Goal: Transaction & Acquisition: Purchase product/service

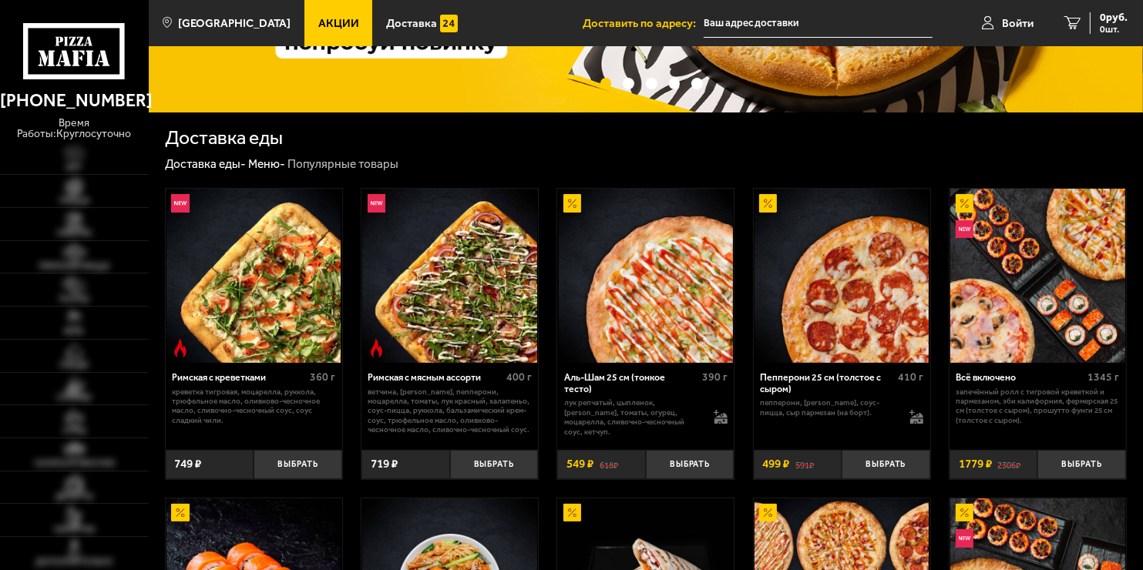
scroll to position [216, 0]
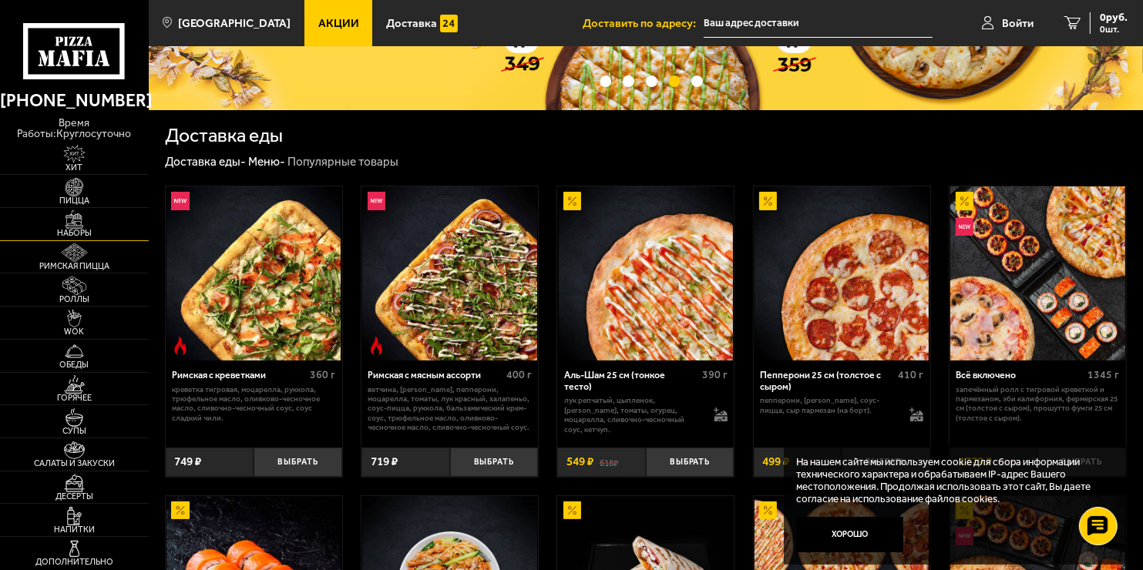
click at [76, 216] on img at bounding box center [74, 219] width 45 height 18
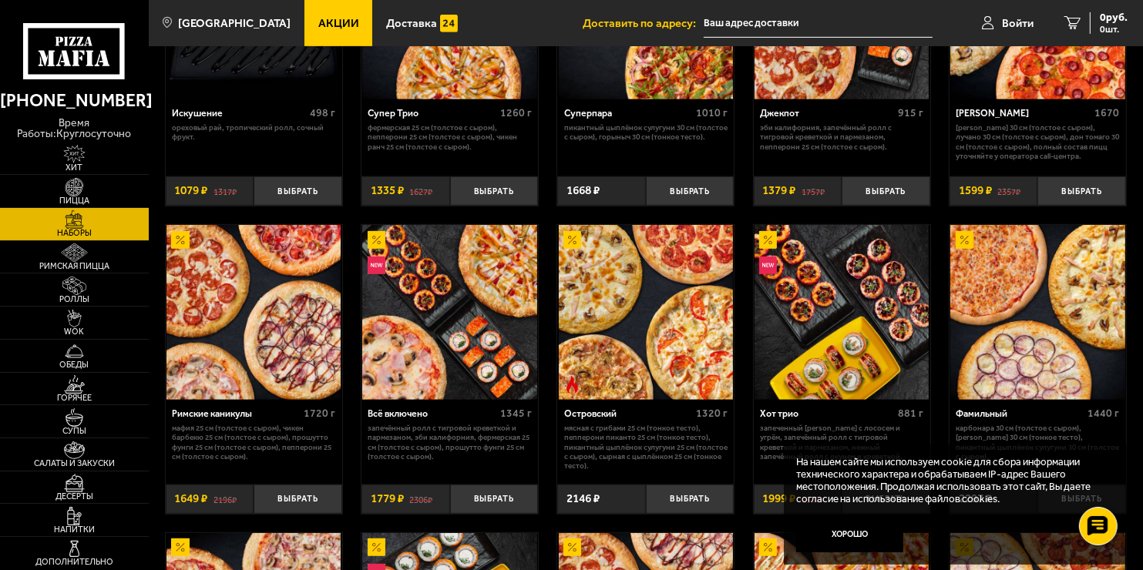
scroll to position [832, 0]
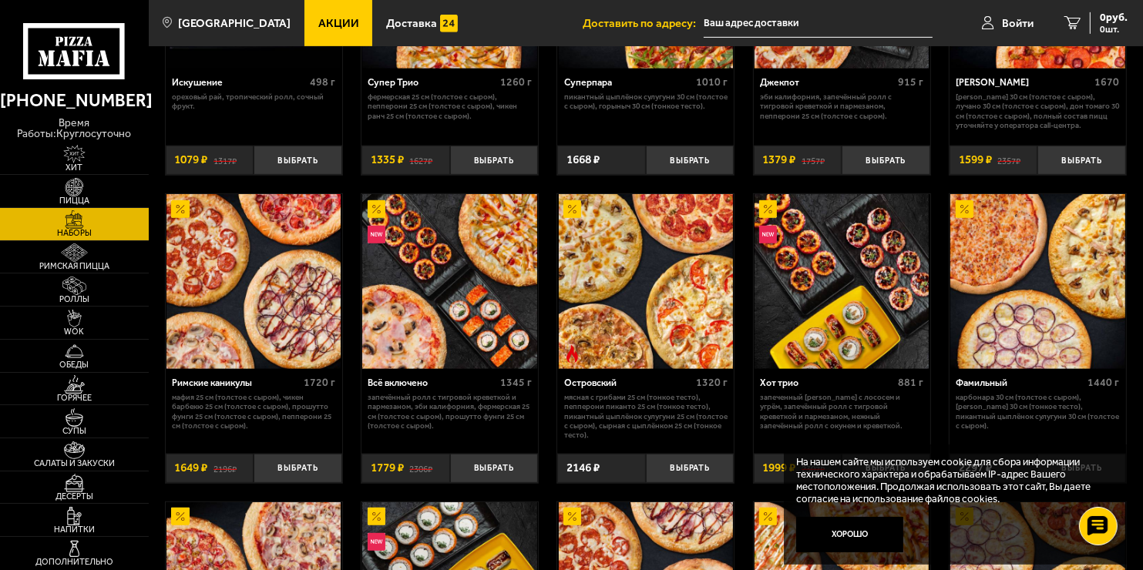
click at [233, 358] on img at bounding box center [253, 281] width 174 height 174
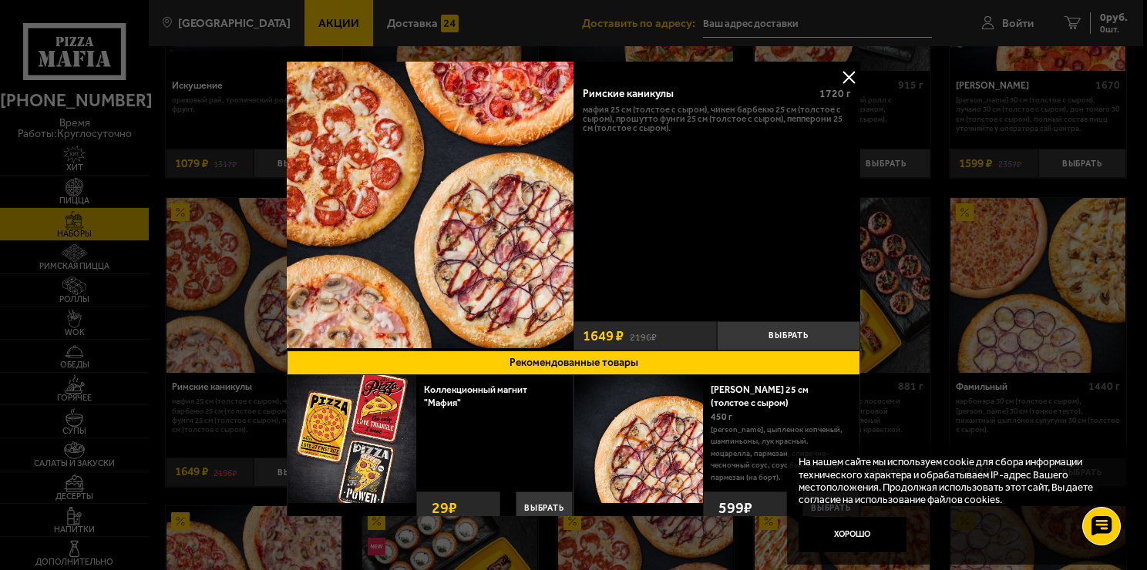
click at [842, 77] on button at bounding box center [848, 77] width 23 height 23
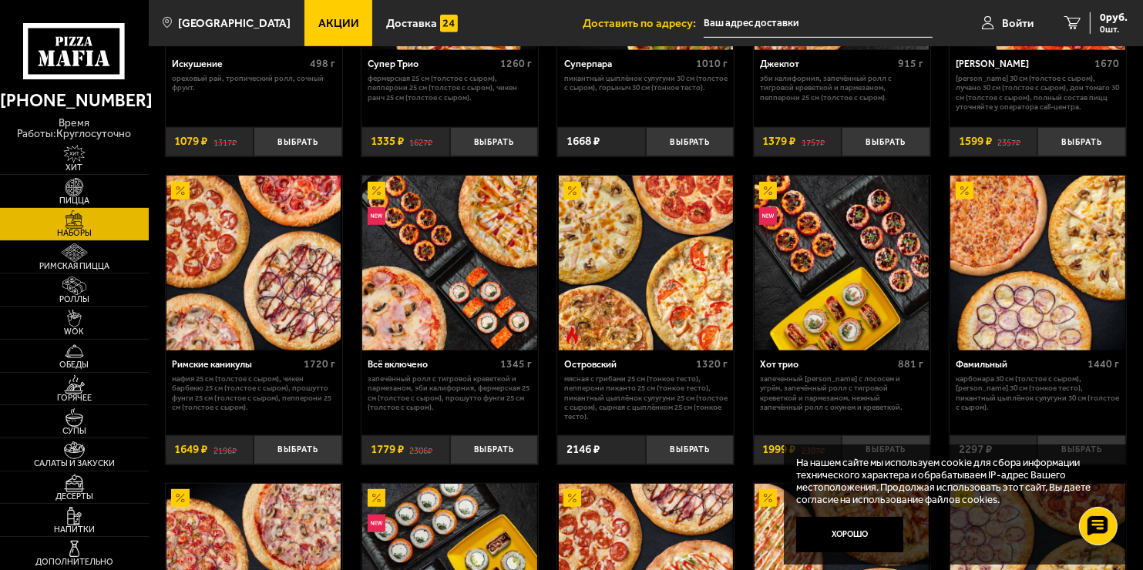
scroll to position [863, 0]
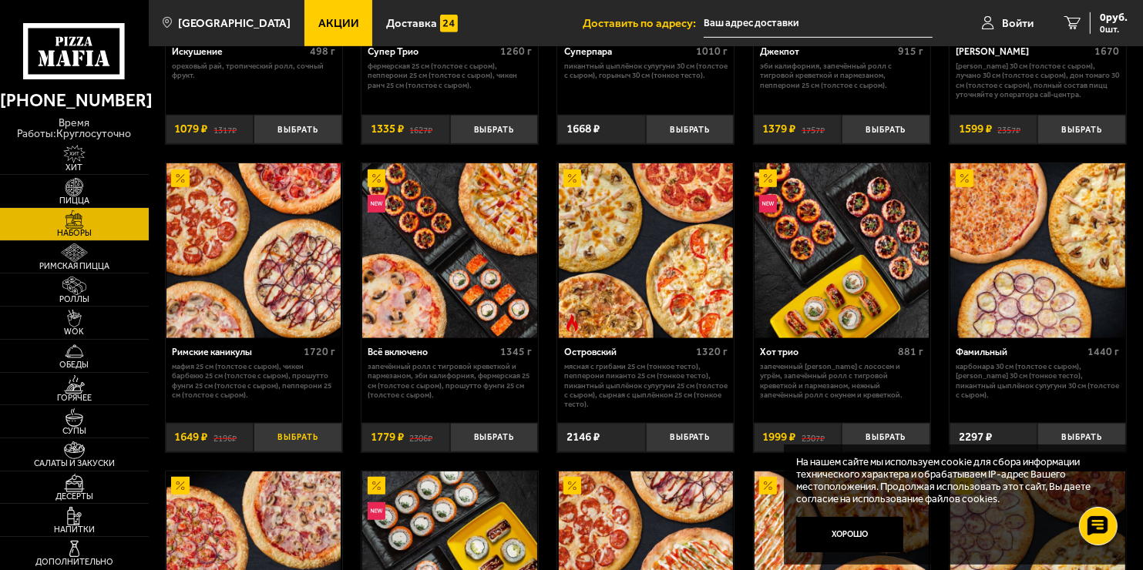
click at [286, 446] on button "Выбрать" at bounding box center [298, 437] width 89 height 29
click at [1103, 18] on span "1649 руб." at bounding box center [1104, 17] width 46 height 11
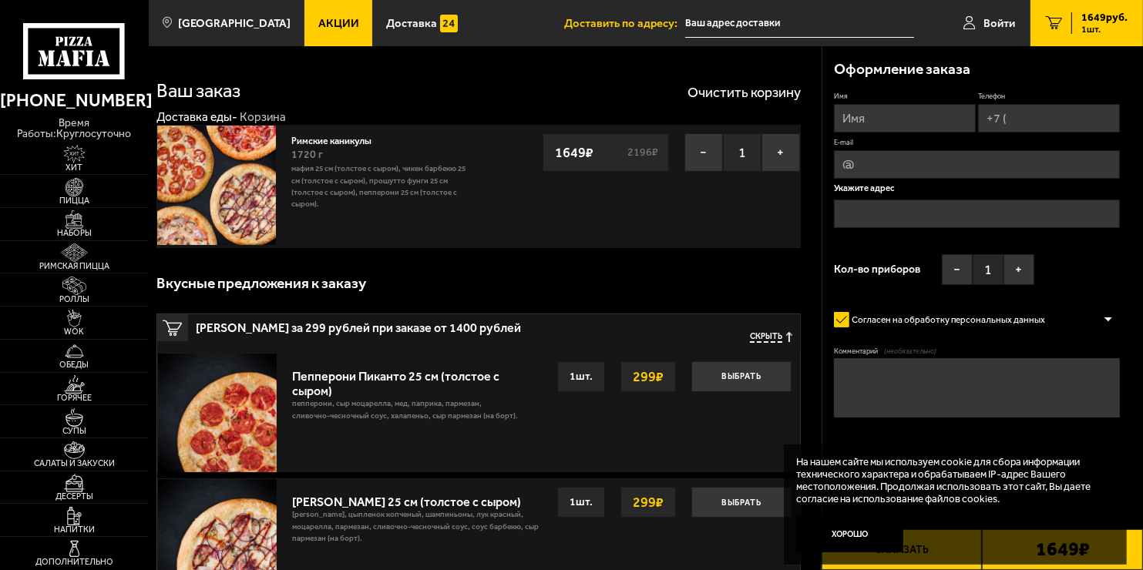
click at [894, 123] on input "Имя" at bounding box center [905, 118] width 142 height 29
type input "[PERSON_NAME] [PERSON_NAME]"
type input "[PHONE_NUMBER]"
type input "[PERSON_NAME][EMAIL_ADDRESS][DOMAIN_NAME]"
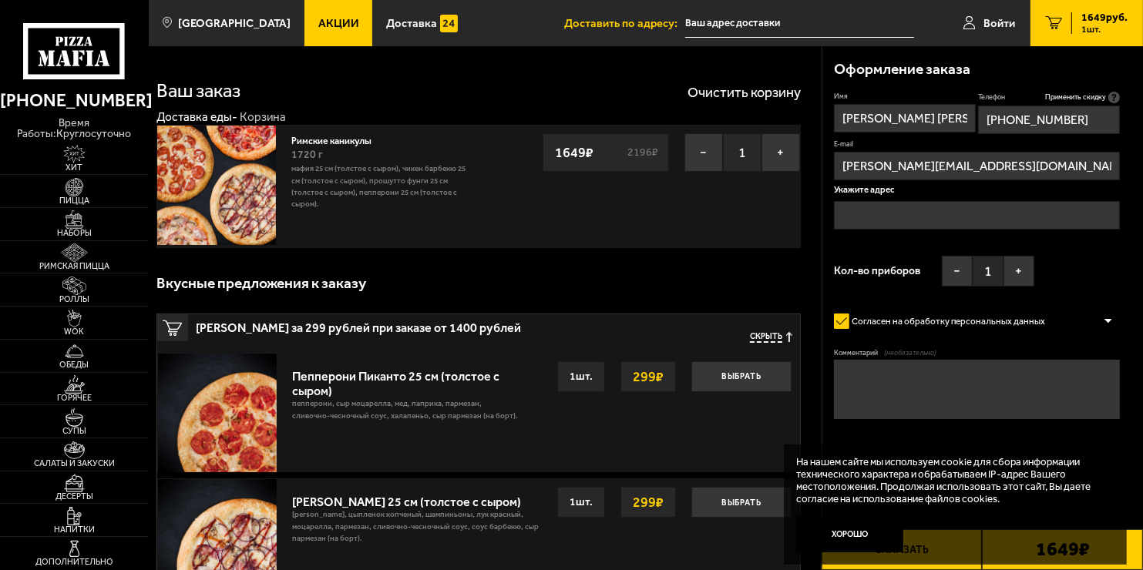
type input "[PERSON_NAME]"
click at [986, 225] on input "text" at bounding box center [977, 215] width 286 height 29
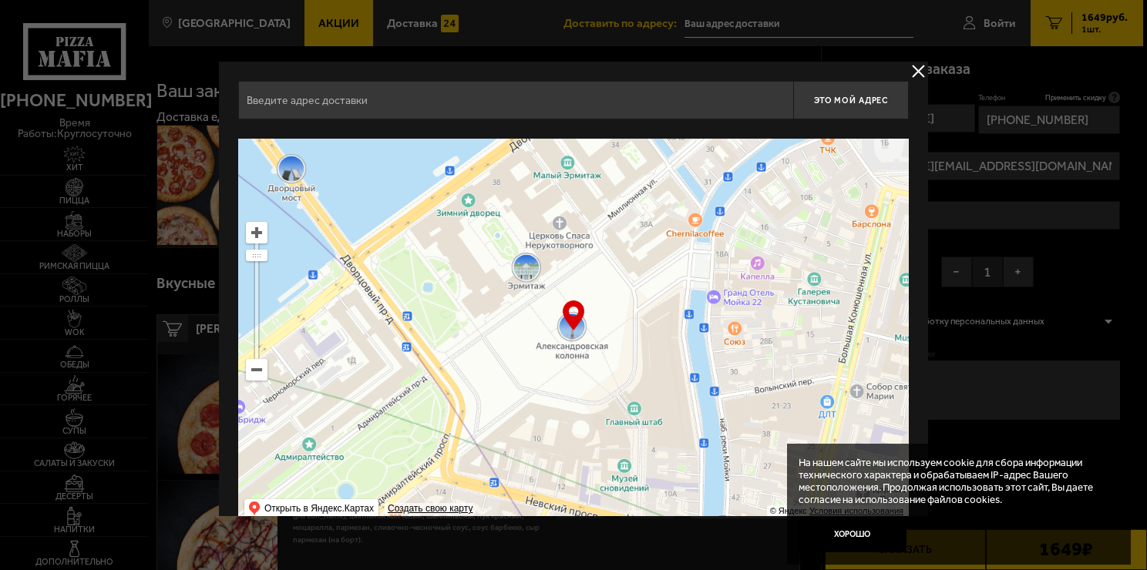
click at [621, 114] on input "text" at bounding box center [515, 100] width 555 height 39
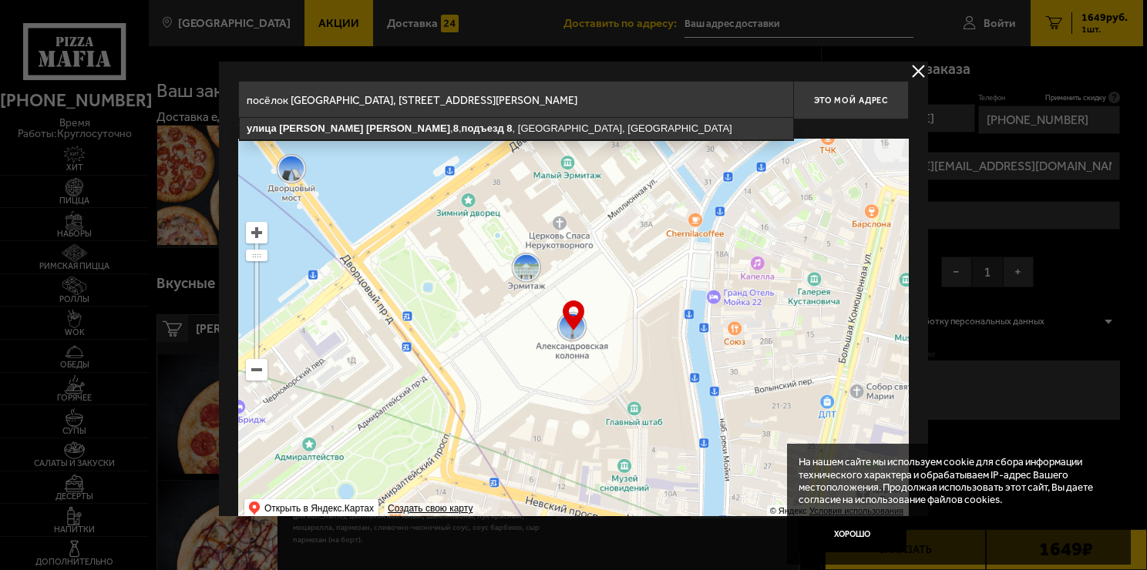
click at [703, 92] on input "посёлок [GEOGRAPHIC_DATA], [STREET_ADDRESS][PERSON_NAME]" at bounding box center [515, 100] width 555 height 39
type input "посёлок [GEOGRAPHIC_DATA], [STREET_ADDRESS][PERSON_NAME]"
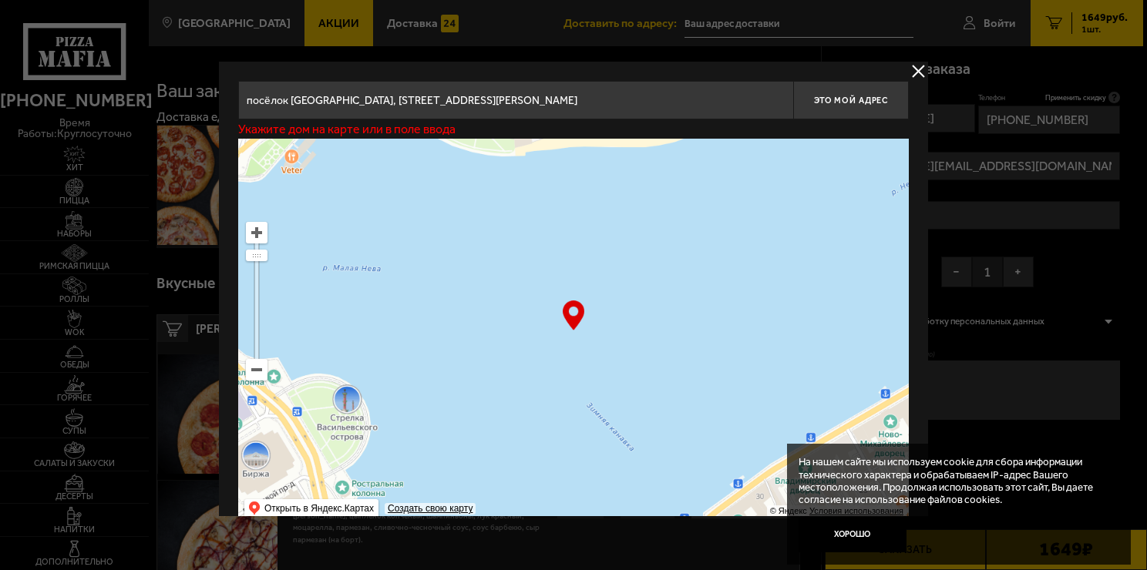
drag, startPoint x: 361, startPoint y: 176, endPoint x: 449, endPoint y: 607, distance: 438.9
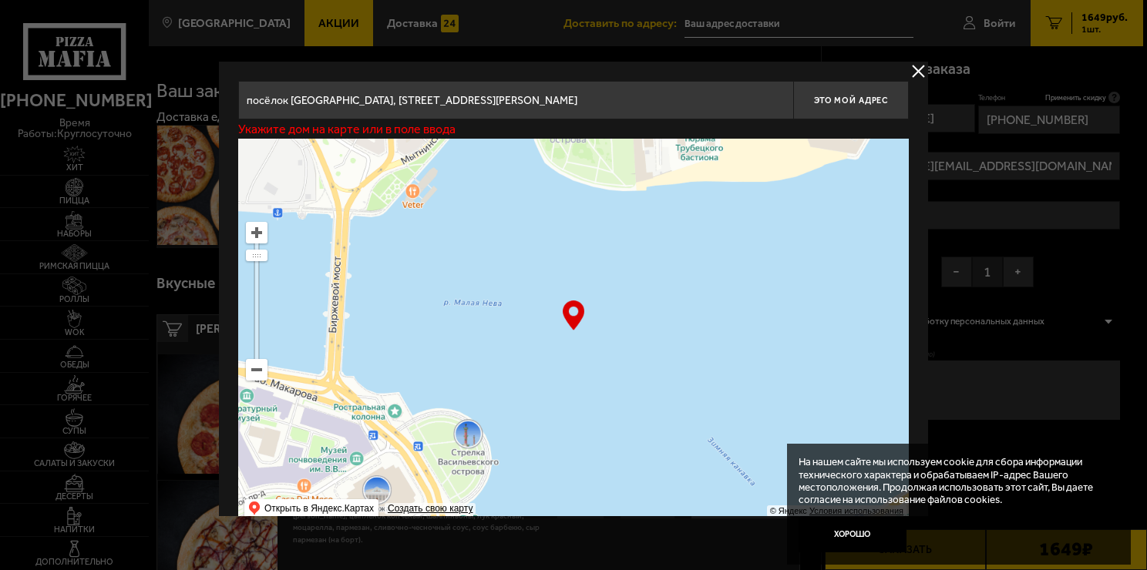
drag, startPoint x: 553, startPoint y: 215, endPoint x: 526, endPoint y: 441, distance: 227.3
click at [526, 441] on ymaps at bounding box center [573, 331] width 670 height 385
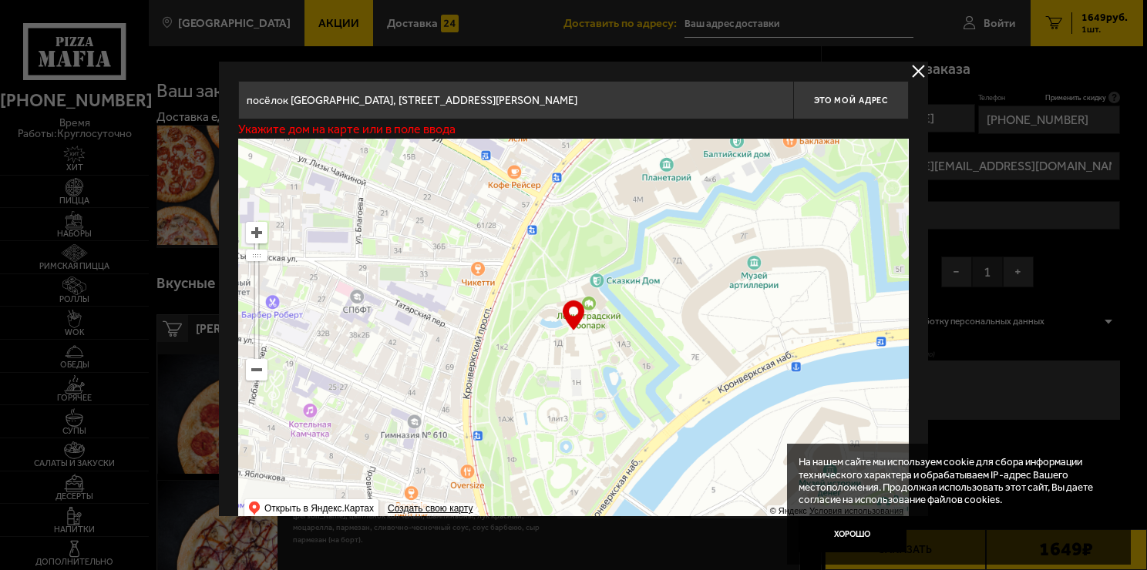
drag, startPoint x: 475, startPoint y: 294, endPoint x: 526, endPoint y: 499, distance: 211.4
click at [526, 499] on ymaps at bounding box center [573, 331] width 670 height 385
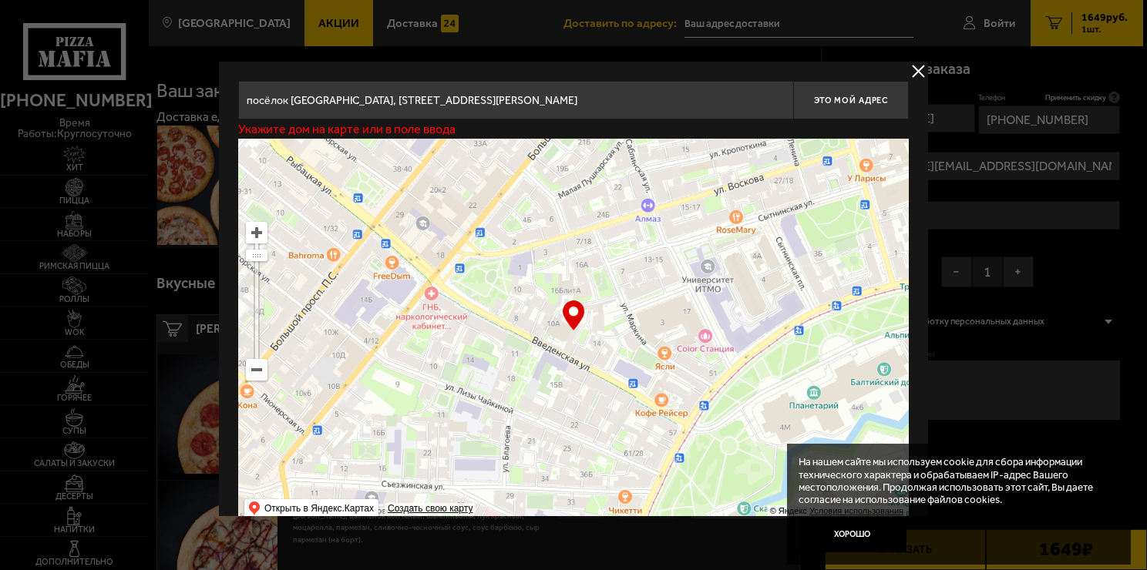
type input "[STREET_ADDRESS]"
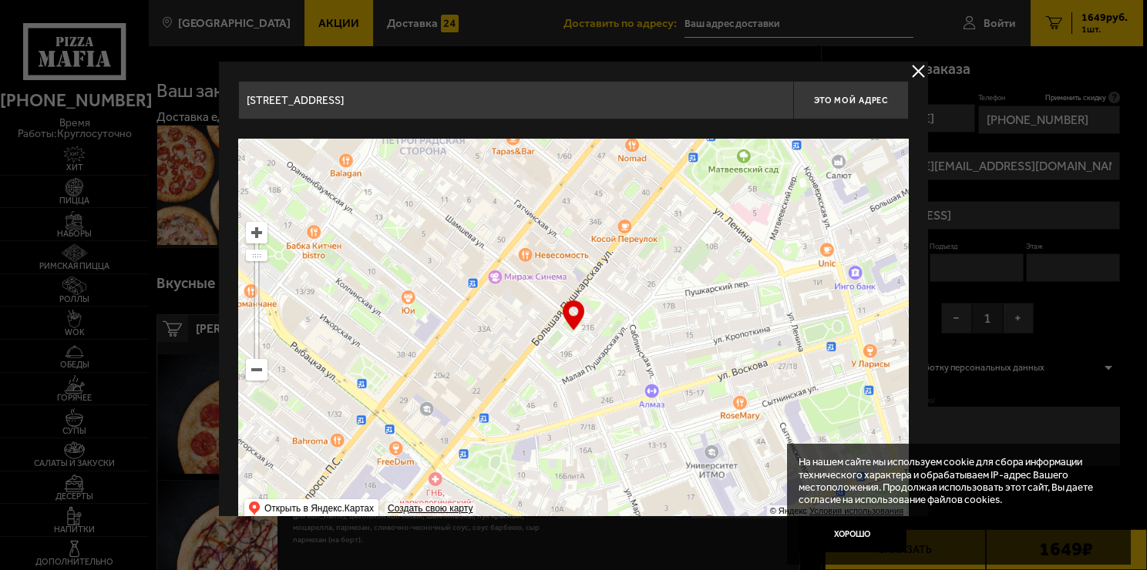
drag, startPoint x: 492, startPoint y: 279, endPoint x: 494, endPoint y: 489, distance: 209.6
click at [494, 489] on ymaps at bounding box center [573, 331] width 670 height 385
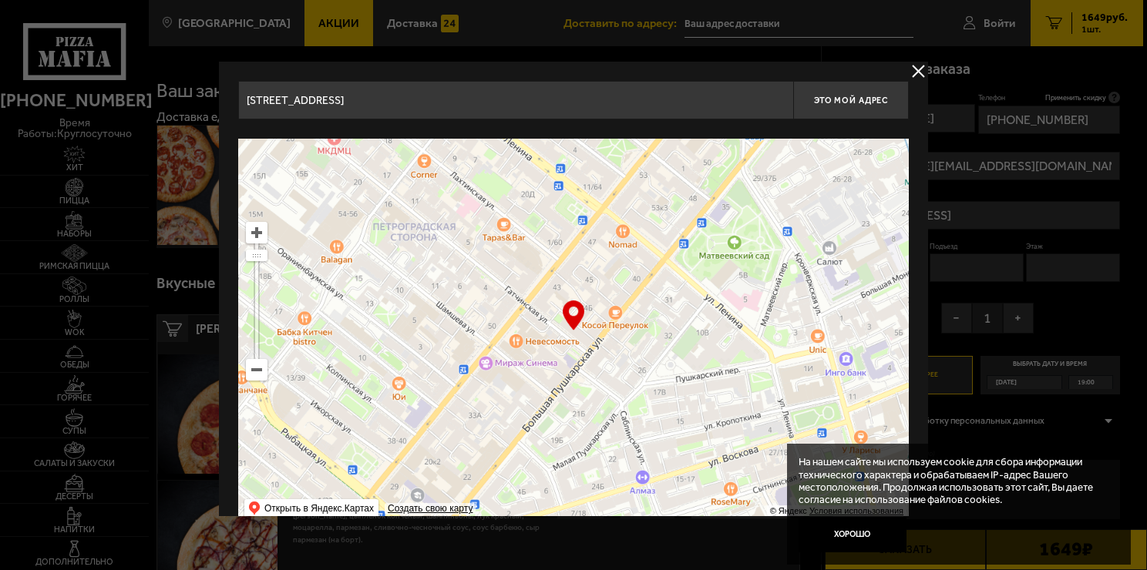
type input "[STREET_ADDRESS]"
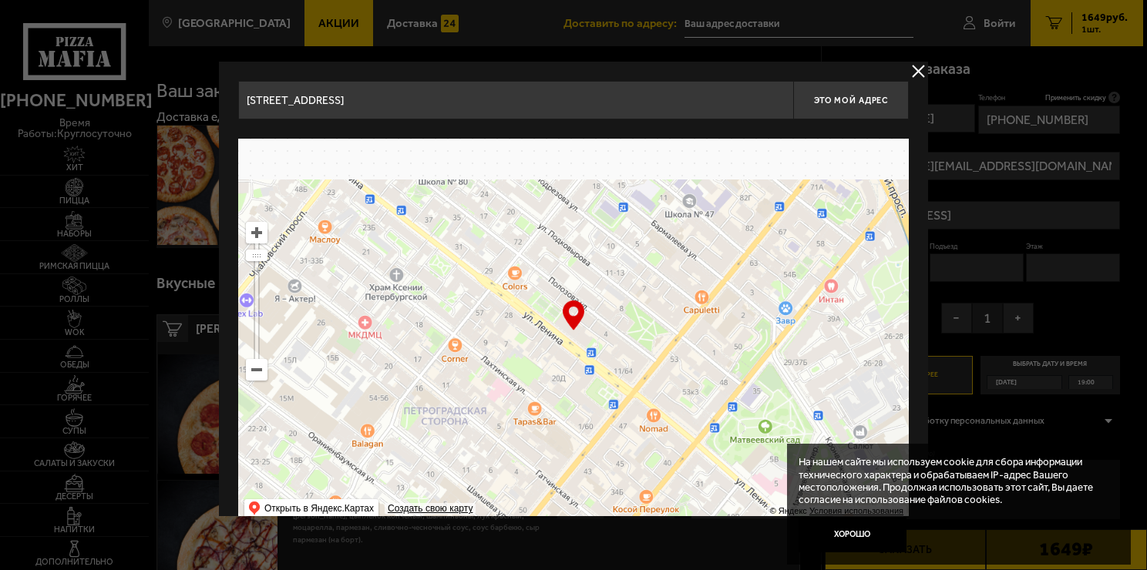
drag, startPoint x: 483, startPoint y: 324, endPoint x: 520, endPoint y: 531, distance: 210.6
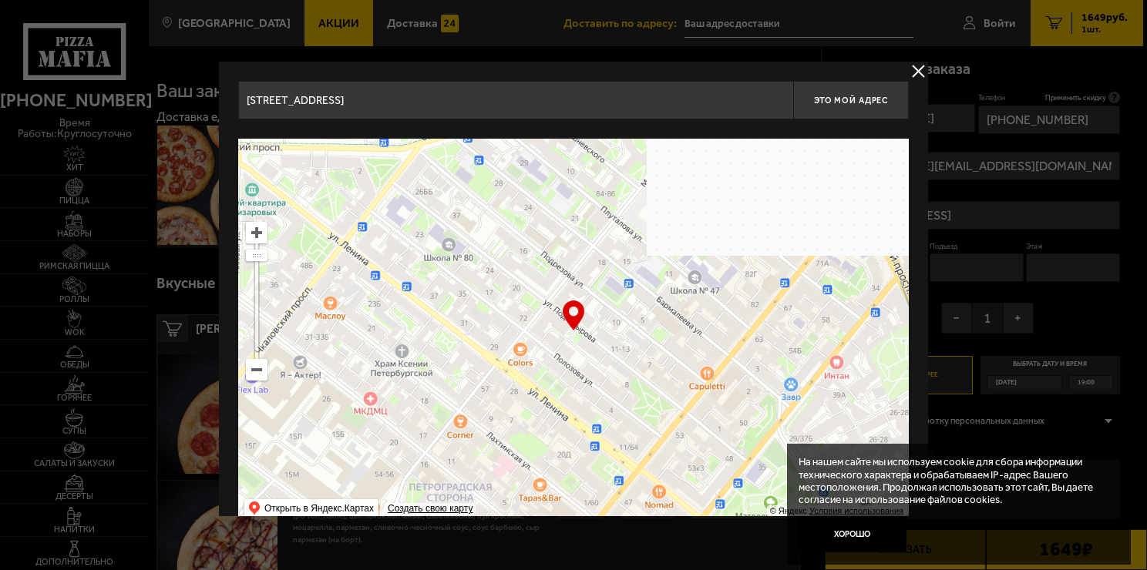
click at [520, 531] on div at bounding box center [573, 285] width 1147 height 570
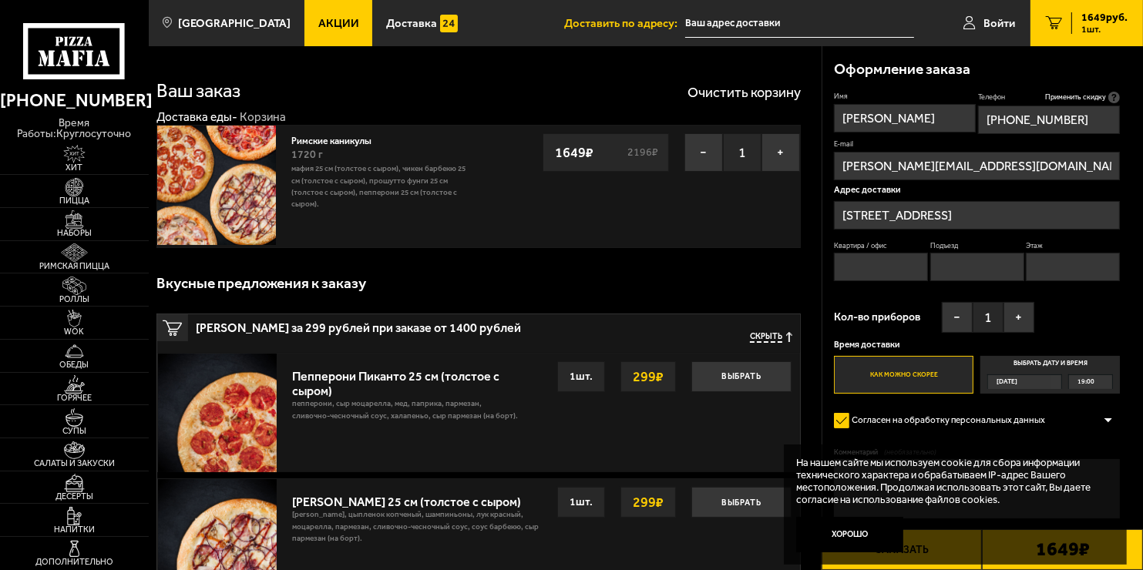
click at [951, 217] on input "[STREET_ADDRESS]" at bounding box center [977, 215] width 286 height 29
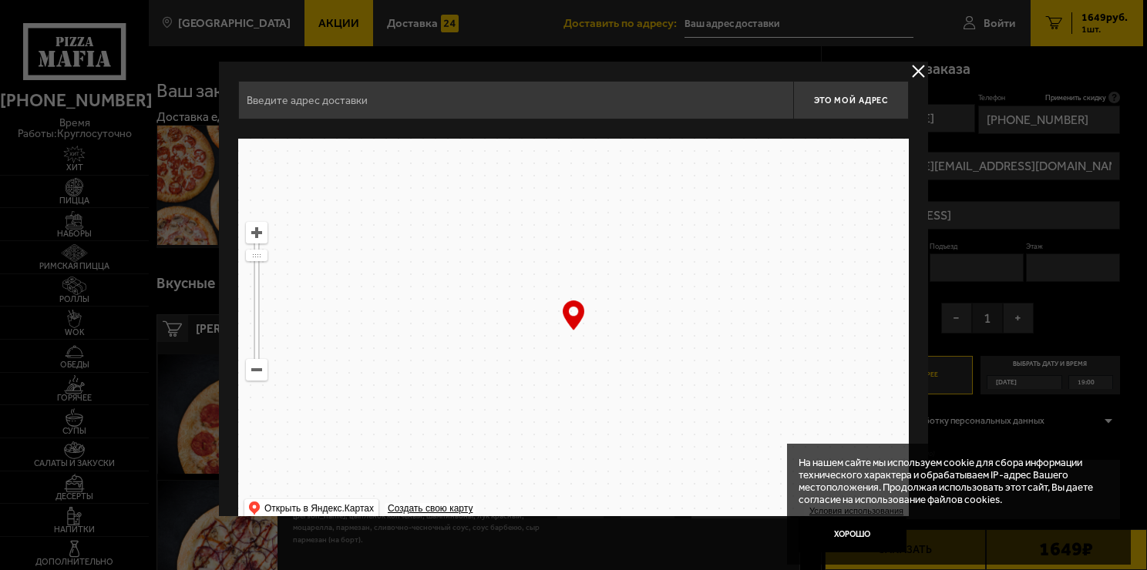
type input "[STREET_ADDRESS]"
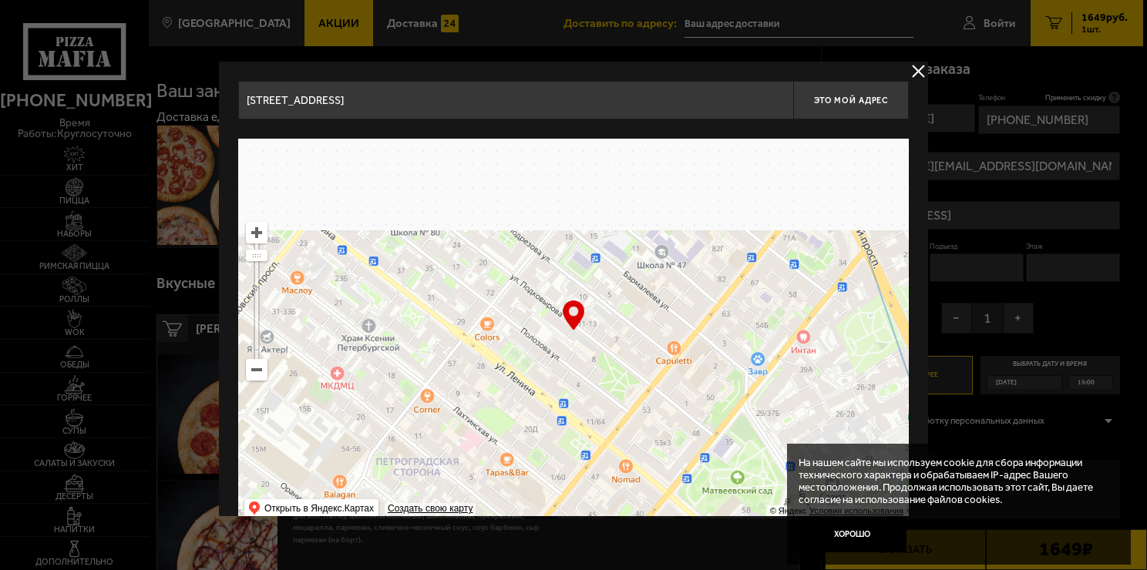
drag, startPoint x: 653, startPoint y: 272, endPoint x: 660, endPoint y: 489, distance: 216.7
click at [660, 489] on ymaps at bounding box center [573, 331] width 670 height 385
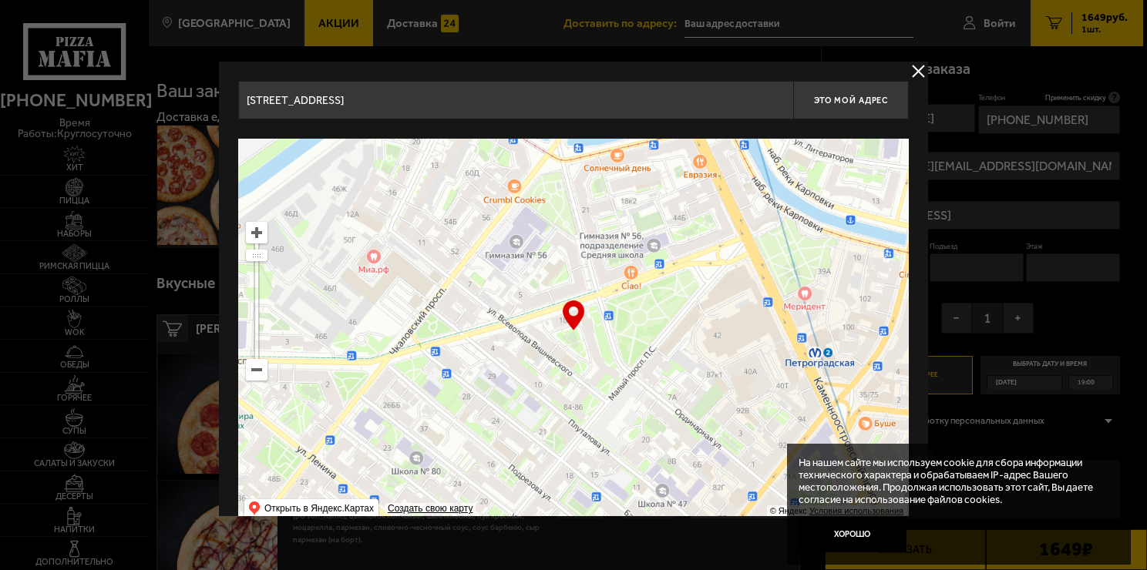
drag, startPoint x: 589, startPoint y: 321, endPoint x: 631, endPoint y: 476, distance: 160.6
click at [631, 476] on ymaps at bounding box center [573, 331] width 670 height 385
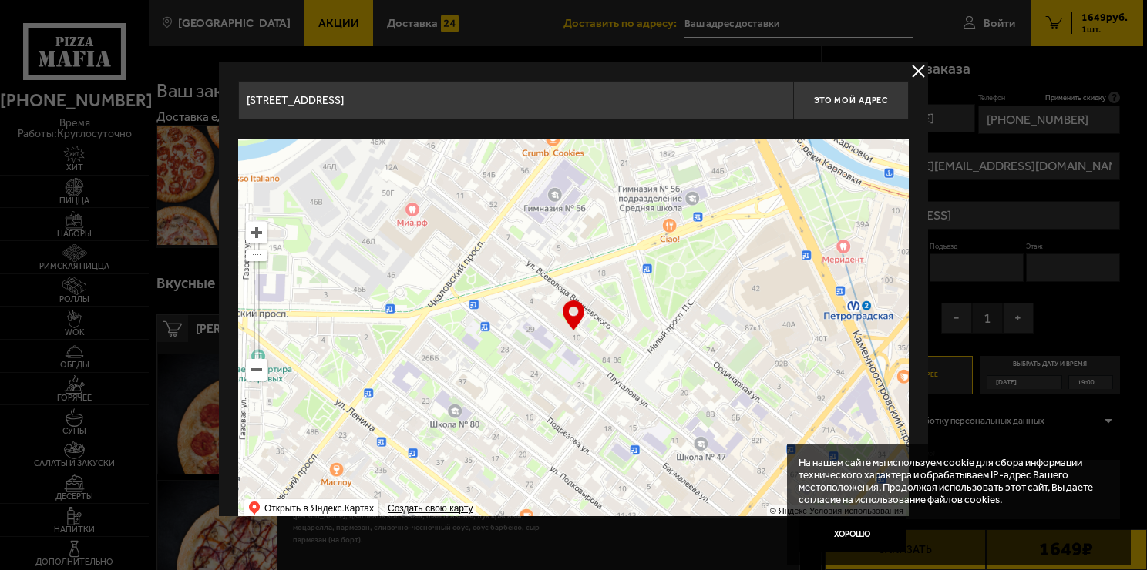
type input "[STREET_ADDRESS]"
click at [581, 264] on ymaps at bounding box center [573, 331] width 670 height 385
click at [613, 123] on div "Найдите адрес перетащив карту" at bounding box center [573, 128] width 670 height 19
click at [594, 89] on input "[STREET_ADDRESS]" at bounding box center [515, 100] width 555 height 39
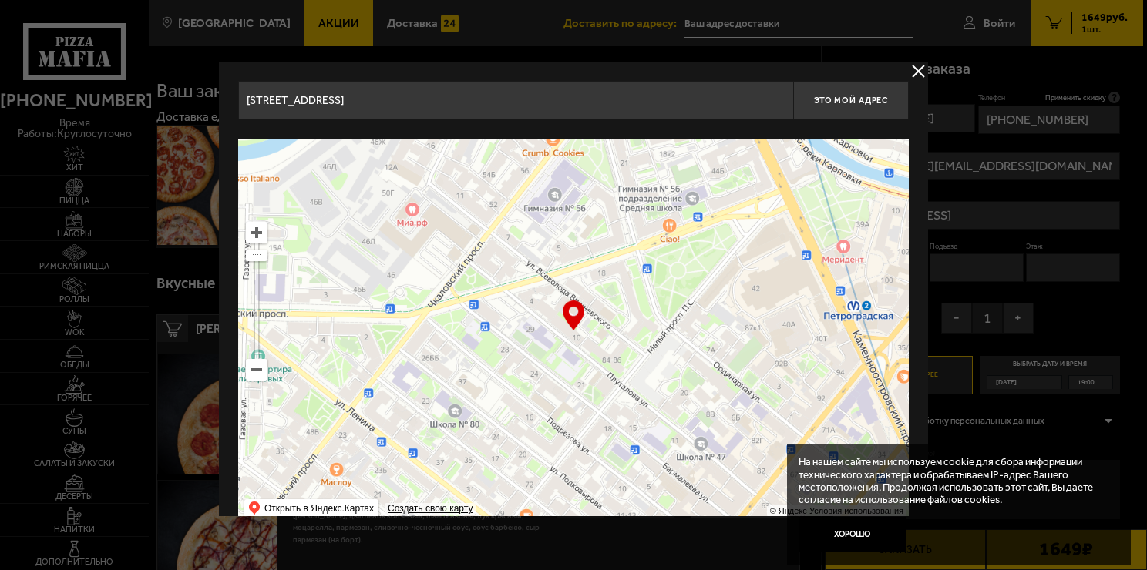
click at [917, 271] on div "[STREET_ADDRESS] Это мой адрес Найдите адрес перетащив карту … © Яндекс Условия…" at bounding box center [573, 303] width 709 height 482
click at [917, 272] on div "[STREET_ADDRESS] Это мой адрес Найдите адрес перетащив карту … © Яндекс Условия…" at bounding box center [573, 303] width 709 height 482
drag, startPoint x: 572, startPoint y: 314, endPoint x: 602, endPoint y: 250, distance: 70.7
click at [602, 250] on div "… © Яндекс Условия использования Открыть в Яндекс.Картах Создать свою карту" at bounding box center [573, 331] width 670 height 385
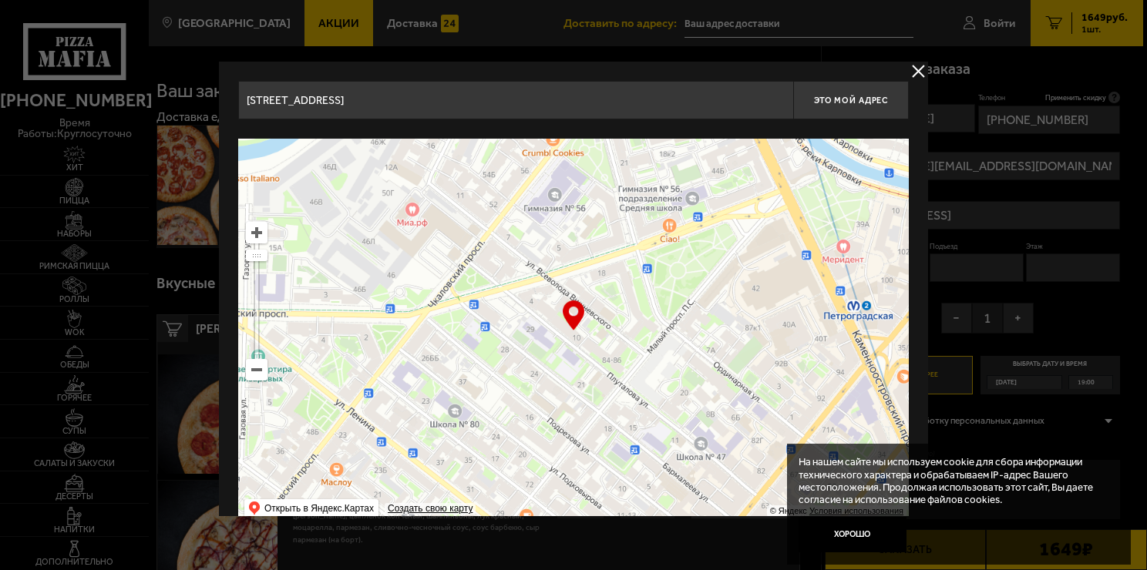
click at [912, 382] on div "[STREET_ADDRESS] Это мой адрес Найдите адрес перетащив карту … © Яндекс Условия…" at bounding box center [573, 303] width 709 height 482
drag, startPoint x: 912, startPoint y: 382, endPoint x: 919, endPoint y: 290, distance: 92.7
click at [919, 290] on div "[STREET_ADDRESS] Это мой адрес Найдите адрес перетащив карту … © Яндекс Условия…" at bounding box center [573, 303] width 709 height 482
click at [914, 209] on div "[STREET_ADDRESS] Это мой адрес Найдите адрес перетащив карту … © Яндекс Условия…" at bounding box center [573, 303] width 709 height 482
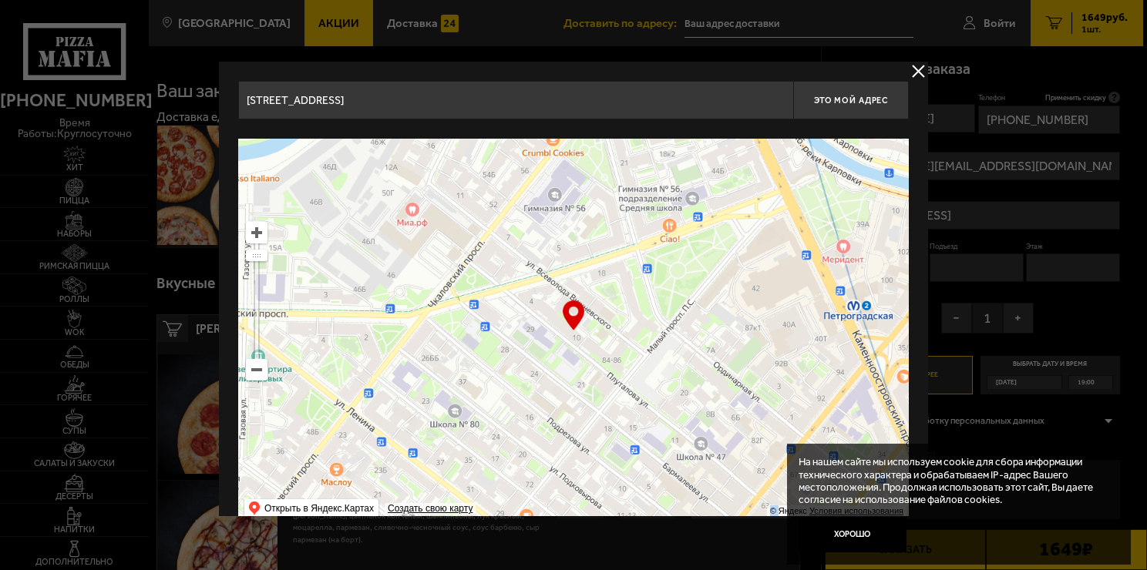
click at [914, 209] on div "[STREET_ADDRESS] Это мой адрес Найдите адрес перетащив карту … © Яндекс Условия…" at bounding box center [573, 303] width 709 height 482
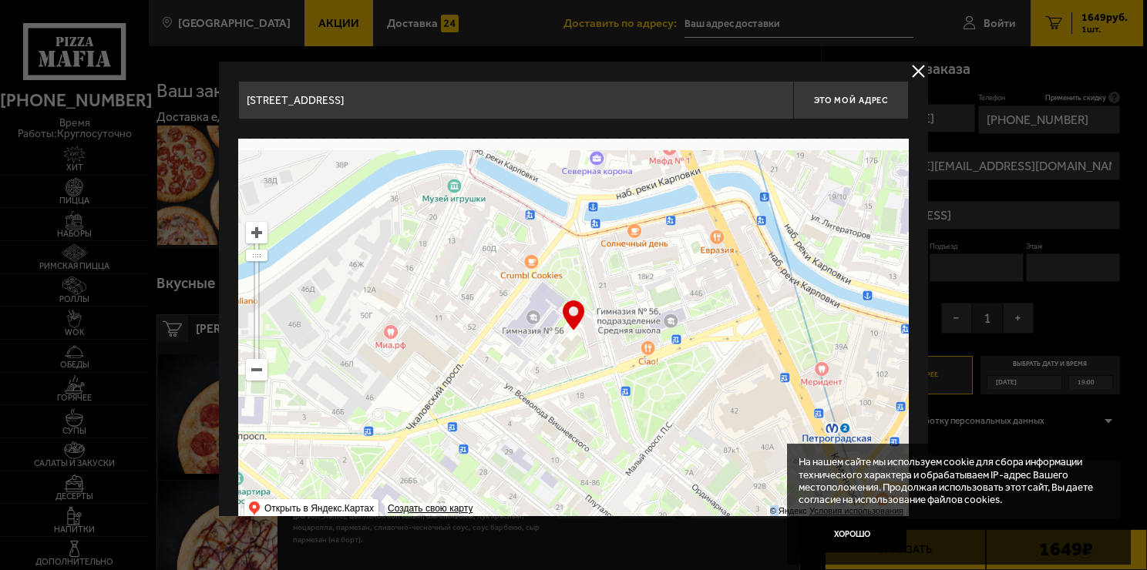
drag, startPoint x: 438, startPoint y: 257, endPoint x: 413, endPoint y: 432, distance: 176.7
click at [413, 432] on ymaps at bounding box center [573, 331] width 670 height 385
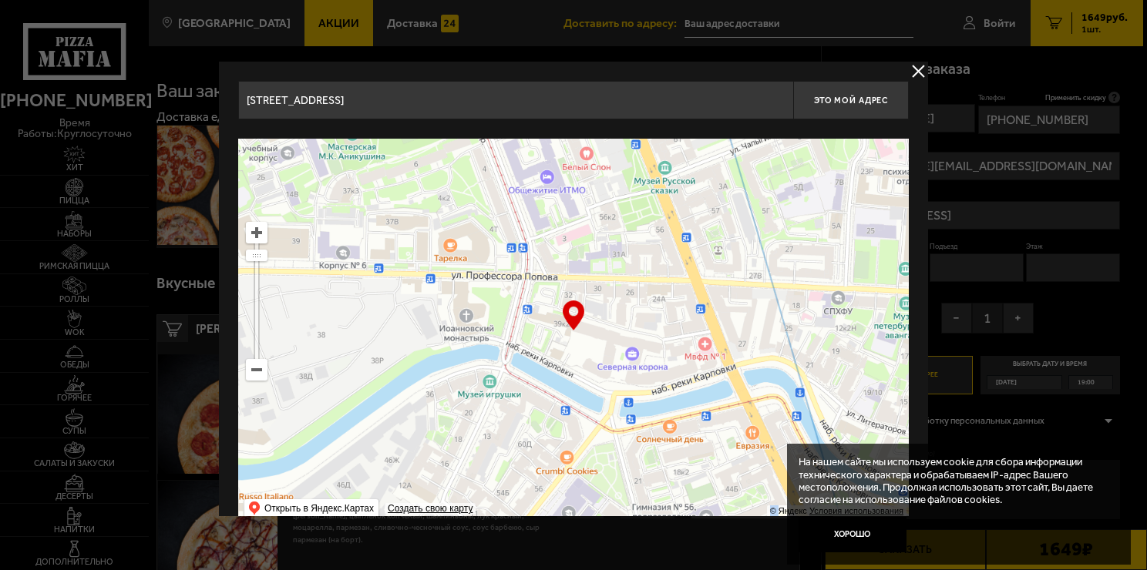
type input "[STREET_ADDRESS]"
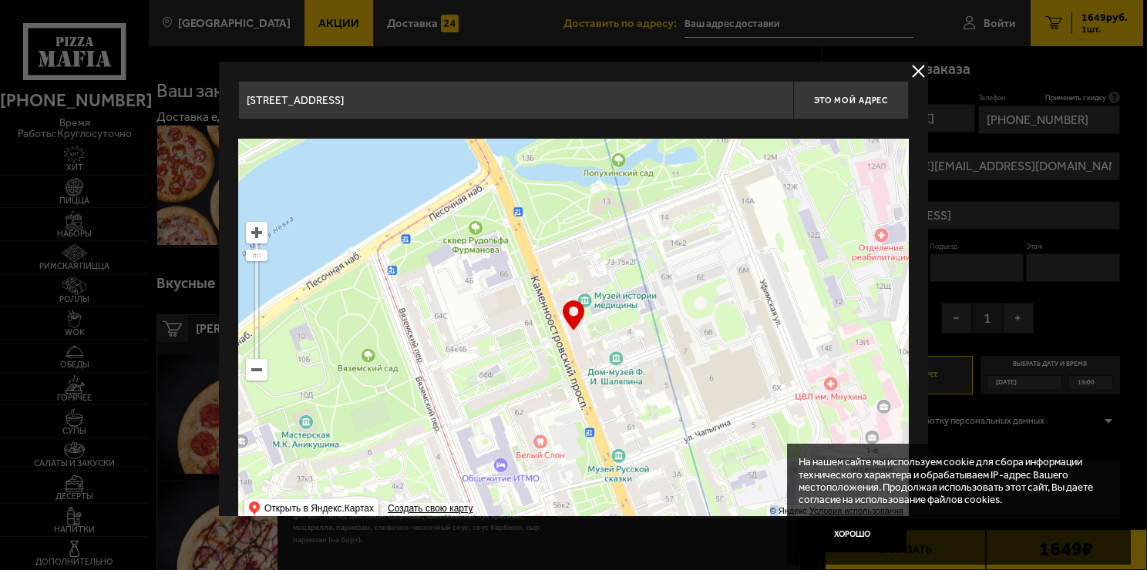
drag, startPoint x: 499, startPoint y: 307, endPoint x: 465, endPoint y: 604, distance: 299.4
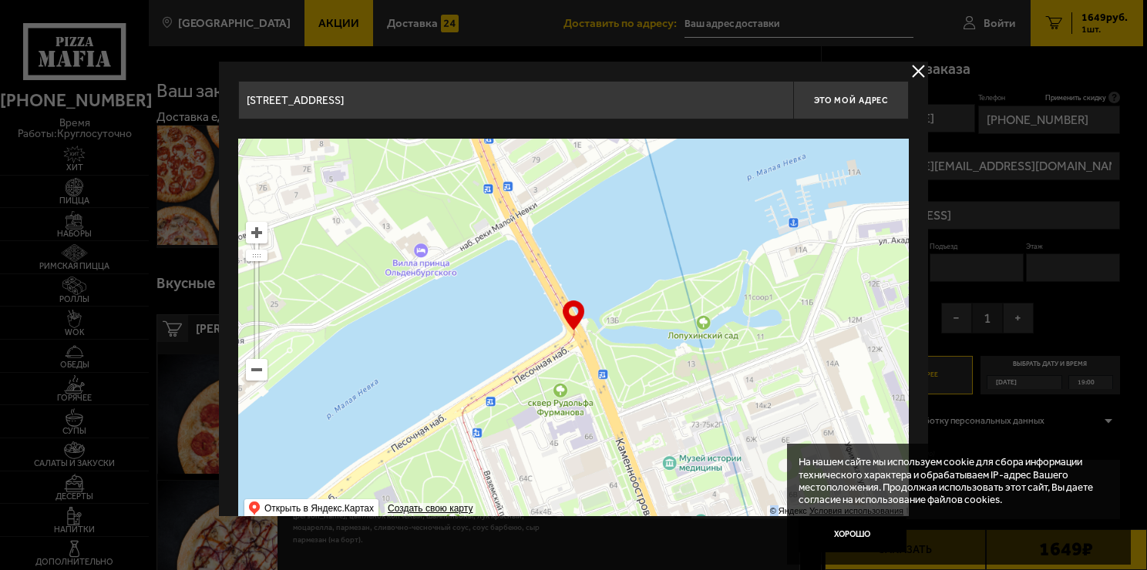
type input "[STREET_ADDRESS]"
drag, startPoint x: 482, startPoint y: 240, endPoint x: 509, endPoint y: 432, distance: 193.1
click at [509, 432] on ymaps at bounding box center [573, 331] width 670 height 385
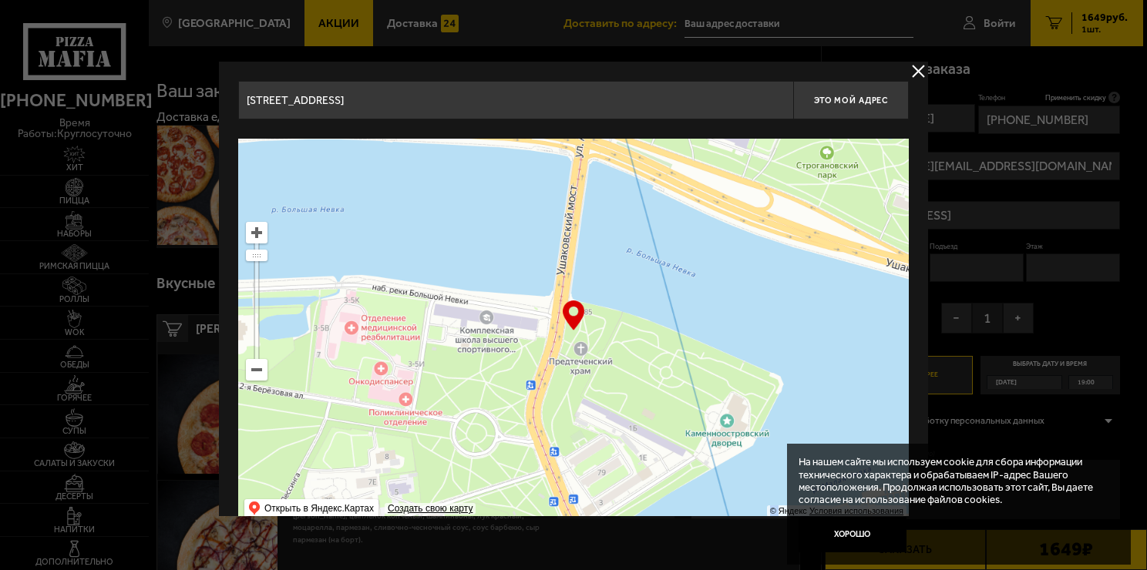
drag, startPoint x: 493, startPoint y: 284, endPoint x: 523, endPoint y: 431, distance: 150.2
click at [523, 431] on ymaps at bounding box center [573, 331] width 670 height 385
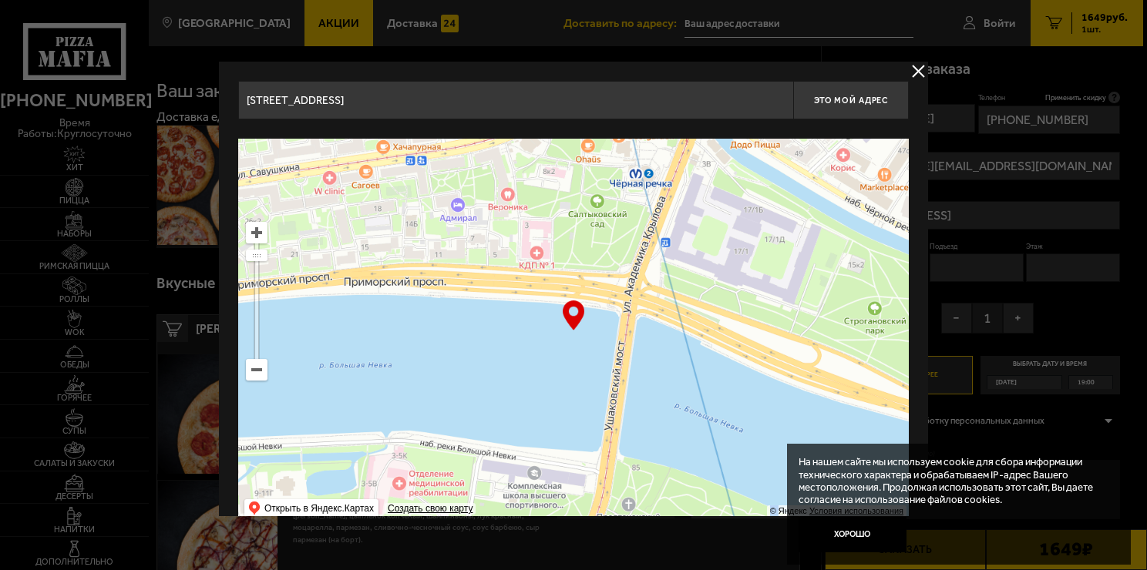
drag, startPoint x: 470, startPoint y: 227, endPoint x: 481, endPoint y: 395, distance: 168.4
click at [481, 395] on ymaps at bounding box center [573, 331] width 670 height 385
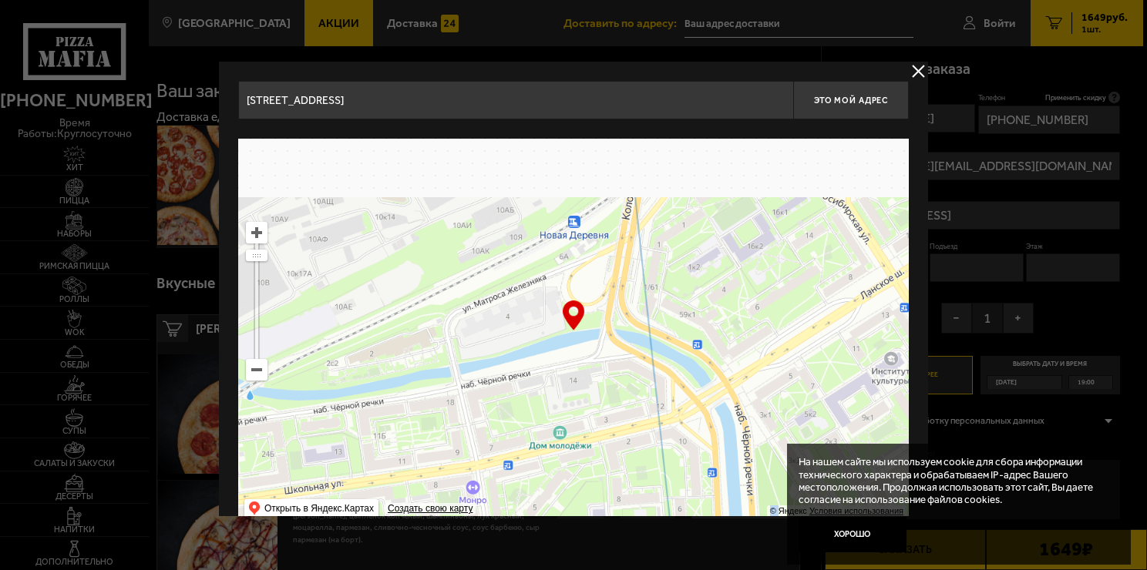
drag, startPoint x: 459, startPoint y: 265, endPoint x: 511, endPoint y: 600, distance: 339.2
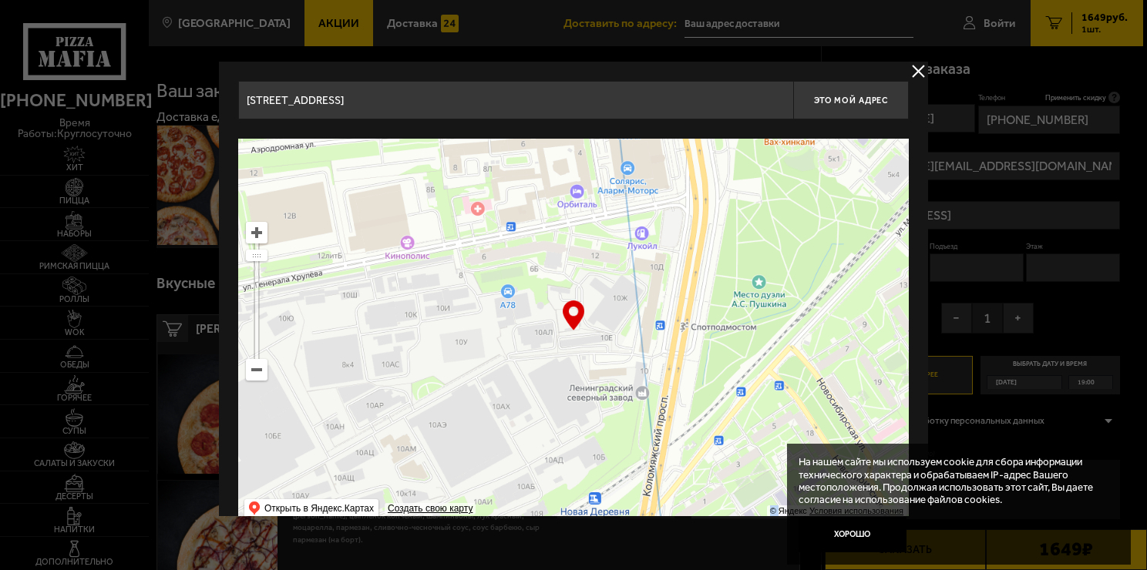
drag, startPoint x: 482, startPoint y: 287, endPoint x: 538, endPoint y: 482, distance: 203.5
click at [538, 482] on ymaps at bounding box center [573, 331] width 670 height 385
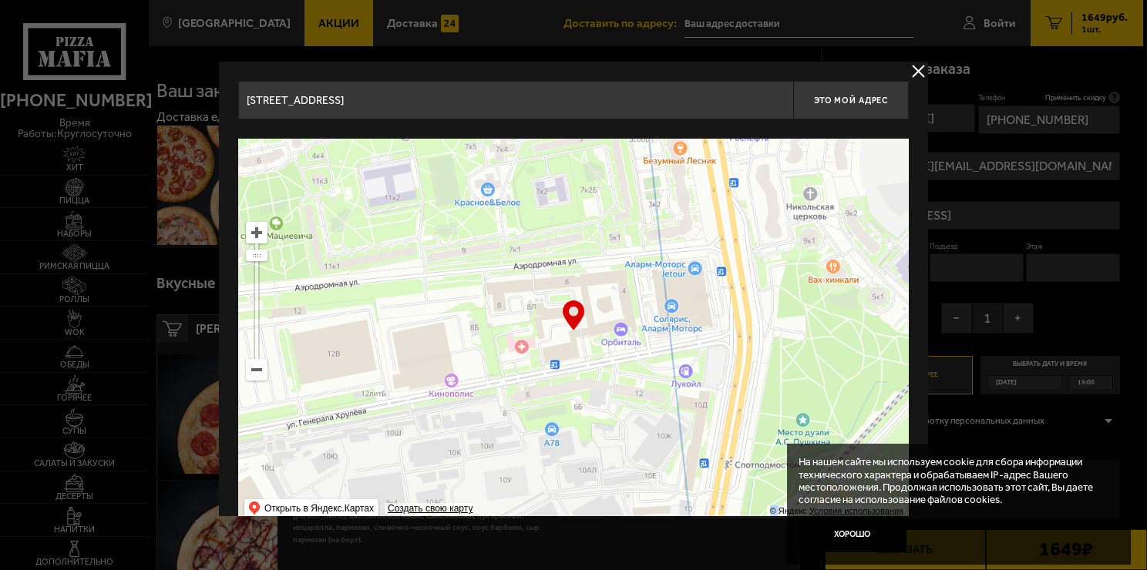
drag, startPoint x: 485, startPoint y: 327, endPoint x: 489, endPoint y: 521, distance: 194.3
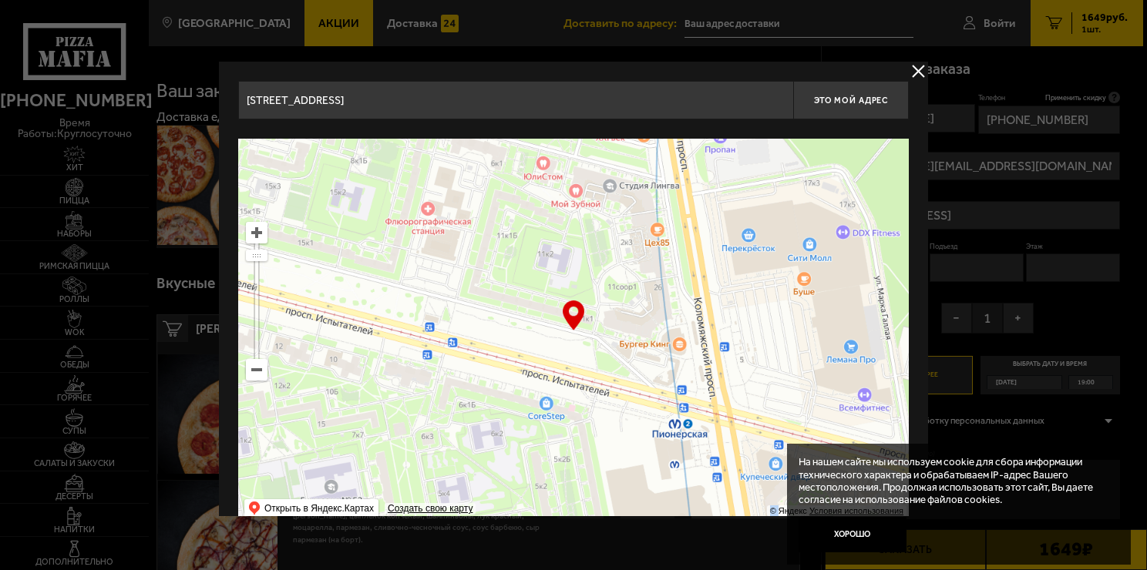
drag, startPoint x: 487, startPoint y: 314, endPoint x: 527, endPoint y: 607, distance: 295.6
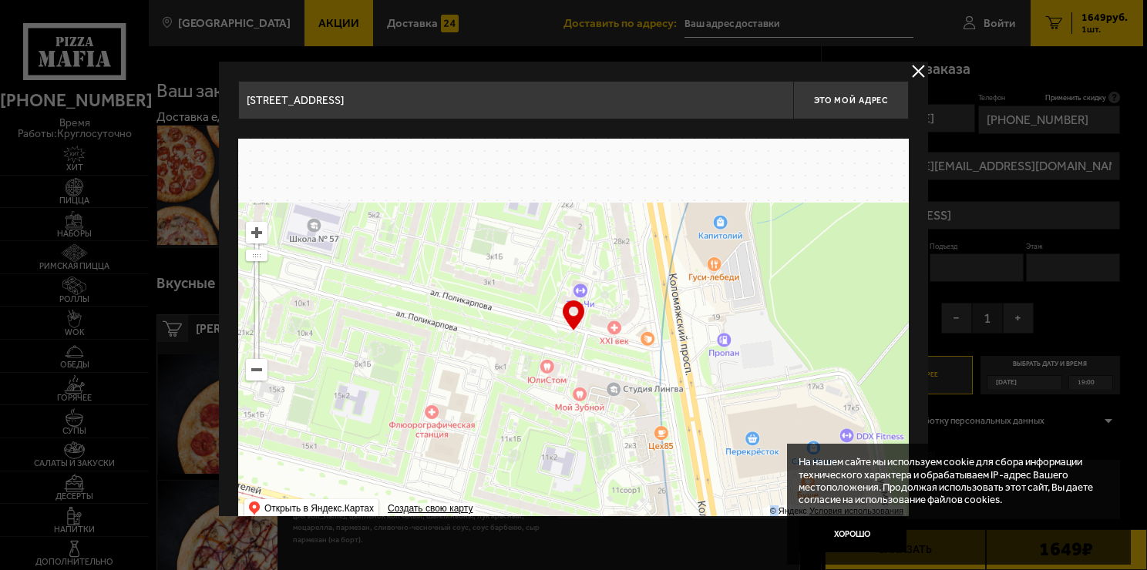
drag, startPoint x: 478, startPoint y: 231, endPoint x: 491, endPoint y: 381, distance: 150.9
click at [491, 381] on ymaps at bounding box center [573, 331] width 670 height 385
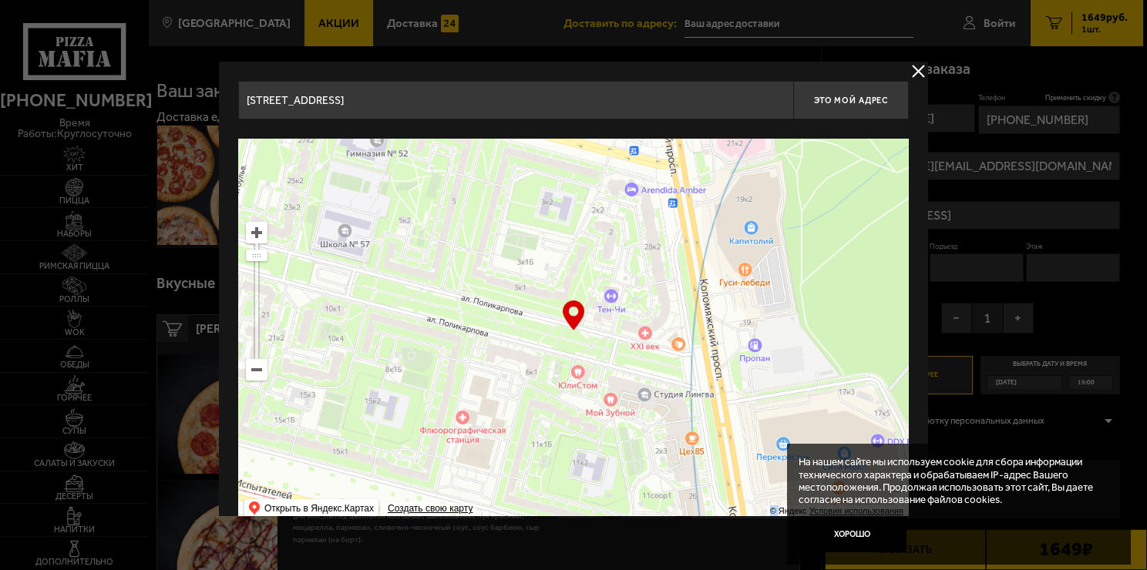
drag, startPoint x: 464, startPoint y: 305, endPoint x: 450, endPoint y: 375, distance: 71.5
click at [450, 375] on ymaps at bounding box center [573, 331] width 670 height 385
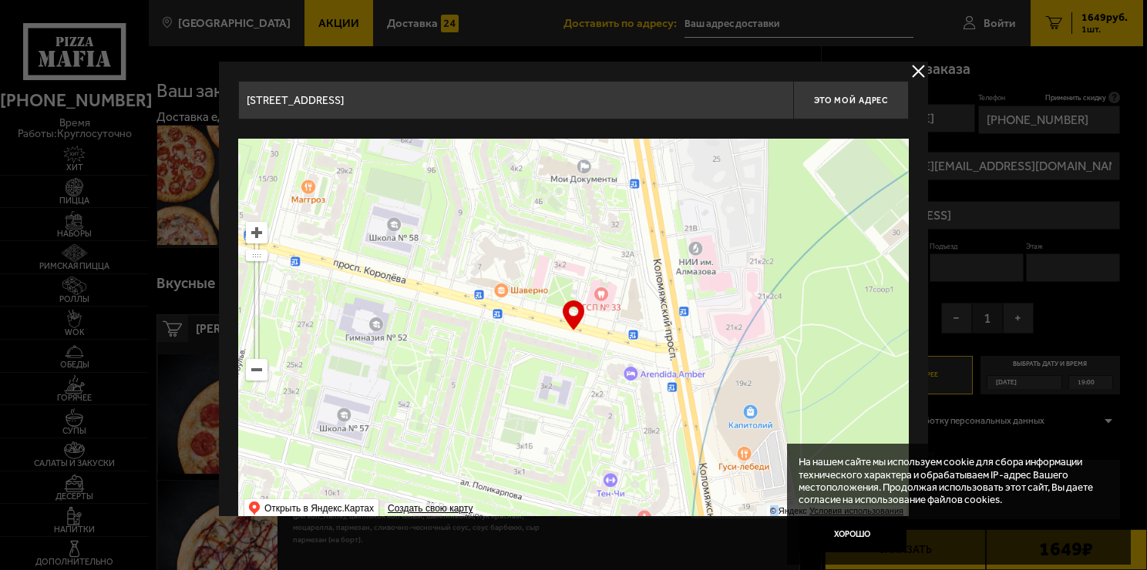
drag, startPoint x: 499, startPoint y: 338, endPoint x: 499, endPoint y: 478, distance: 139.5
click at [499, 478] on ymaps at bounding box center [573, 331] width 670 height 385
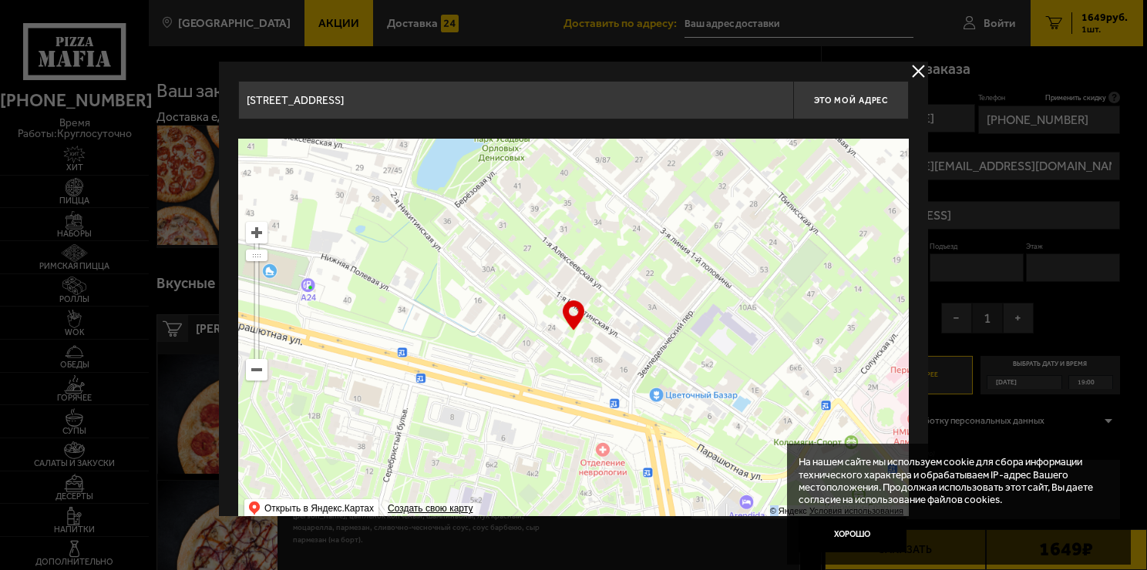
drag, startPoint x: 474, startPoint y: 245, endPoint x: 507, endPoint y: 509, distance: 265.7
click at [507, 509] on ymaps at bounding box center [573, 331] width 670 height 385
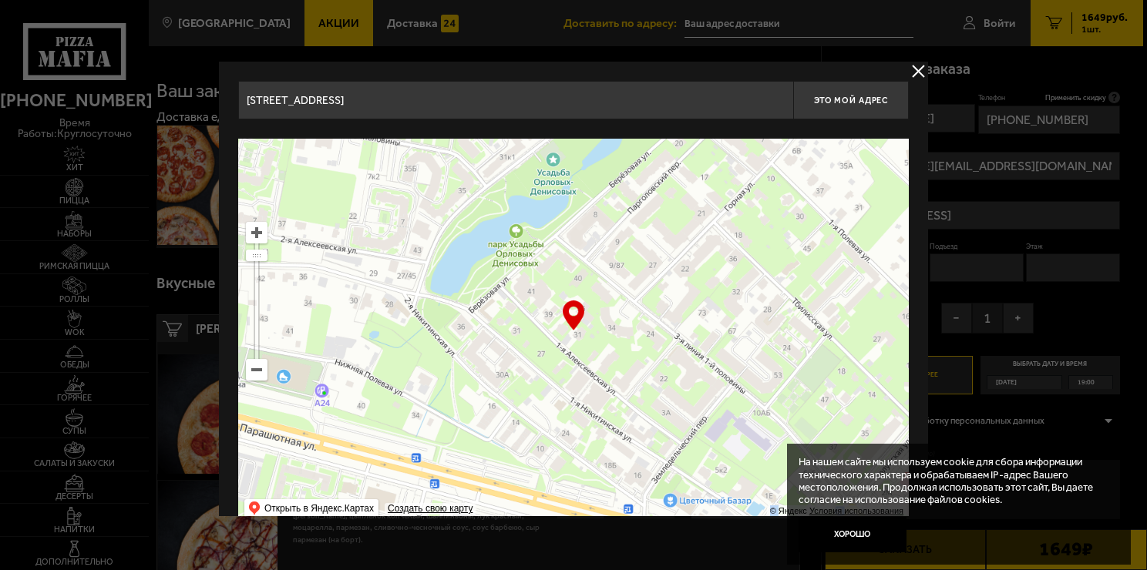
type input "[STREET_ADDRESS]"
drag, startPoint x: 487, startPoint y: 321, endPoint x: 493, endPoint y: 493, distance: 172.7
click at [493, 493] on ymaps at bounding box center [573, 331] width 670 height 385
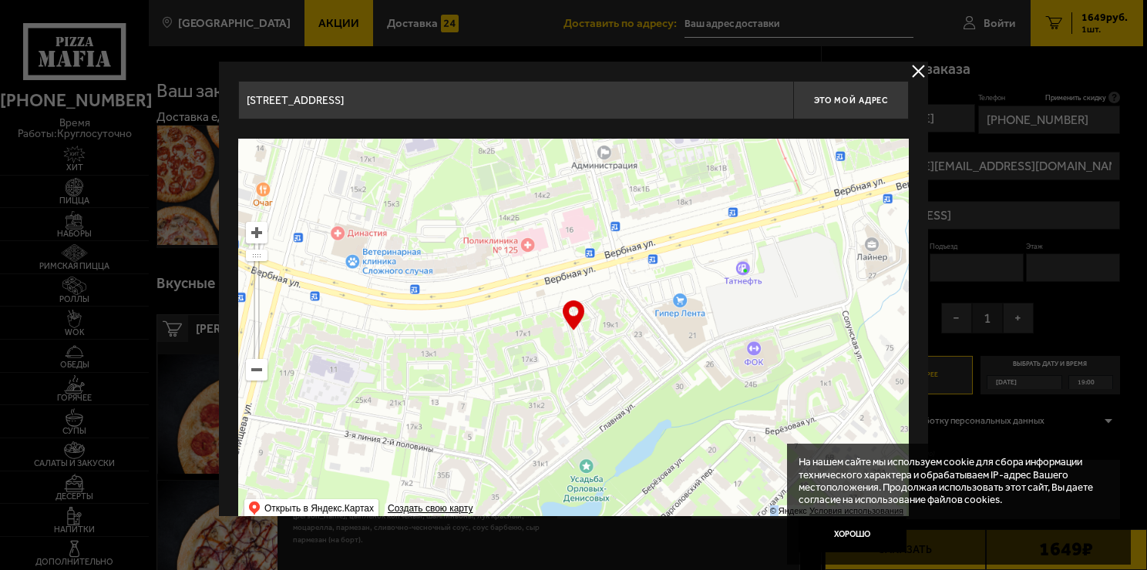
drag, startPoint x: 493, startPoint y: 289, endPoint x: 489, endPoint y: 492, distance: 203.5
click at [489, 492] on ymaps at bounding box center [573, 331] width 670 height 385
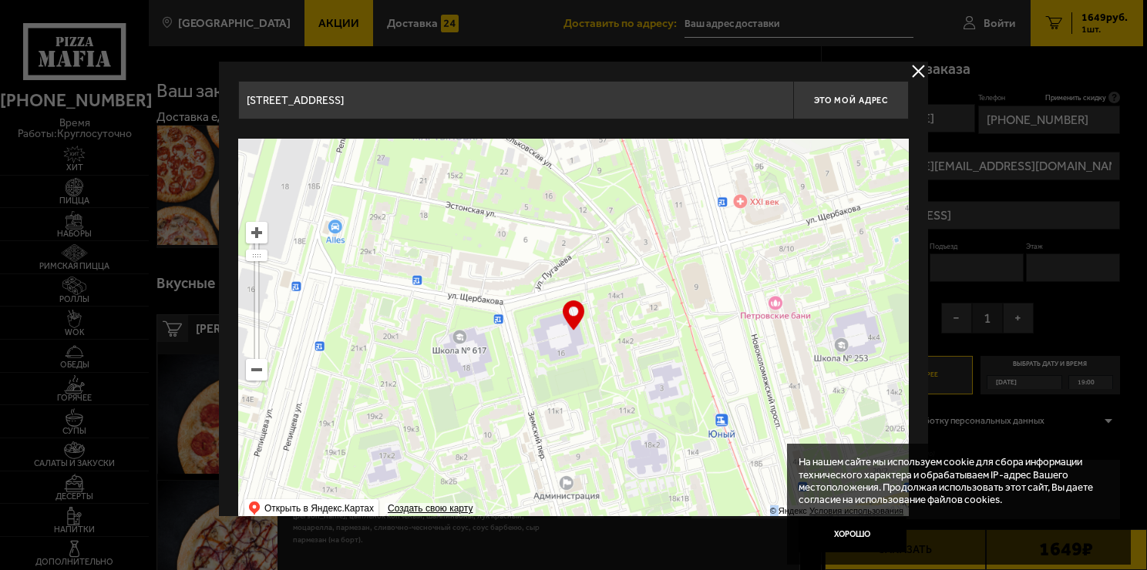
type input "[STREET_ADDRESS][PERSON_NAME]"
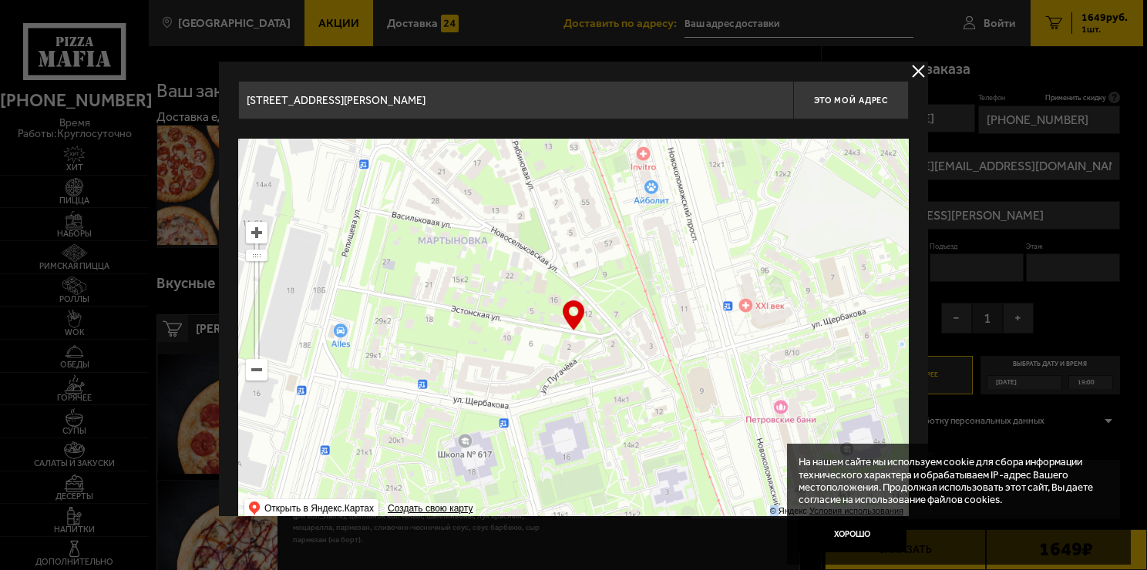
drag, startPoint x: 484, startPoint y: 337, endPoint x: 498, endPoint y: 471, distance: 134.8
click at [498, 471] on ymaps at bounding box center [573, 331] width 670 height 385
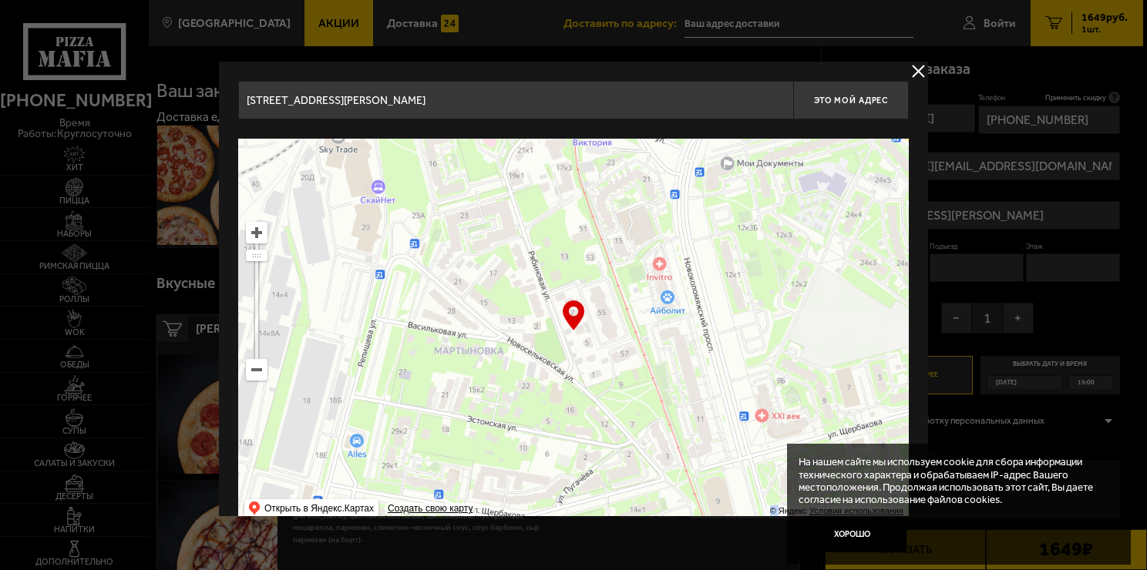
type input "[STREET_ADDRESS]"
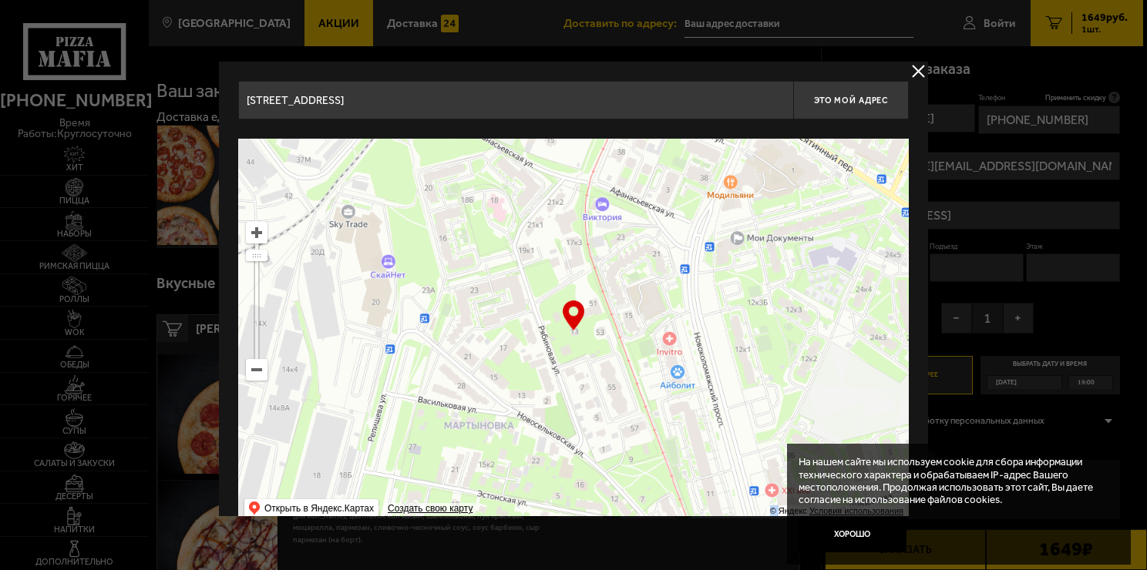
drag, startPoint x: 477, startPoint y: 386, endPoint x: 488, endPoint y: 468, distance: 82.4
click at [488, 468] on ymaps at bounding box center [573, 331] width 670 height 385
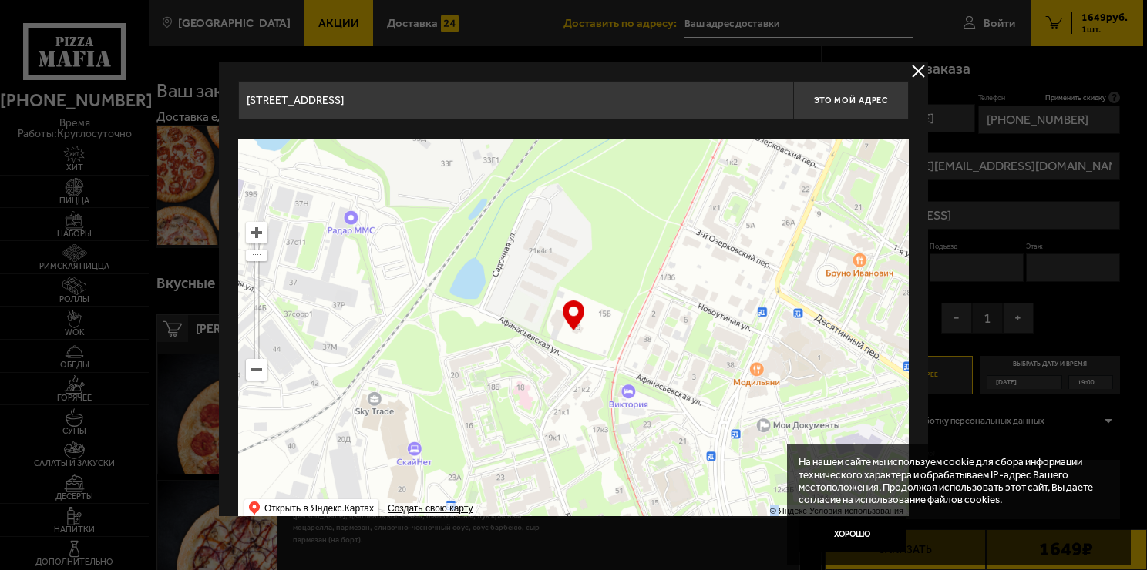
type input "[STREET_ADDRESS]"
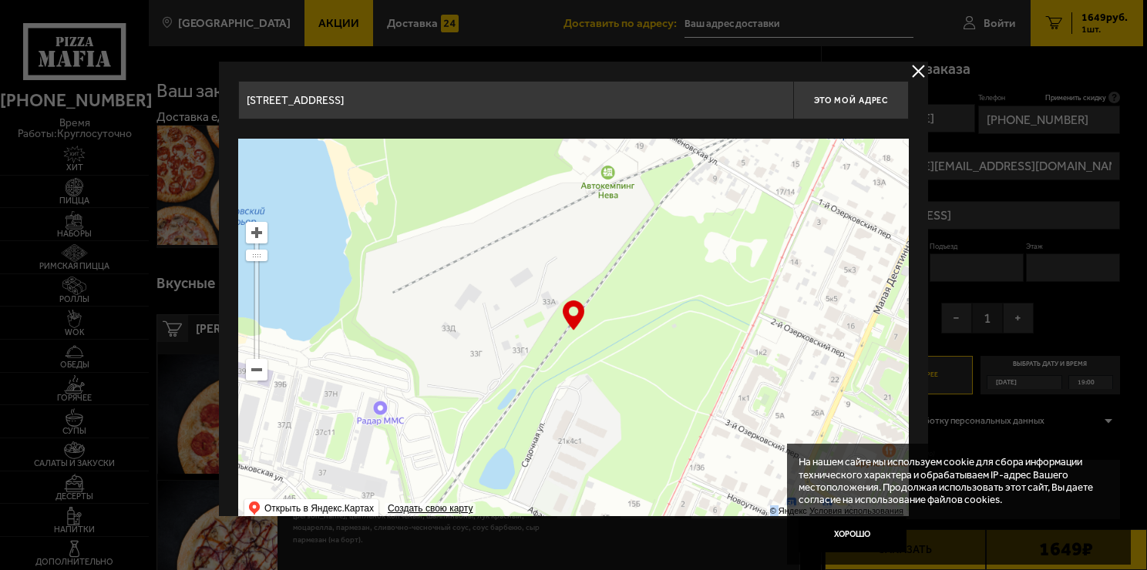
drag, startPoint x: 472, startPoint y: 327, endPoint x: 508, endPoint y: 544, distance: 220.2
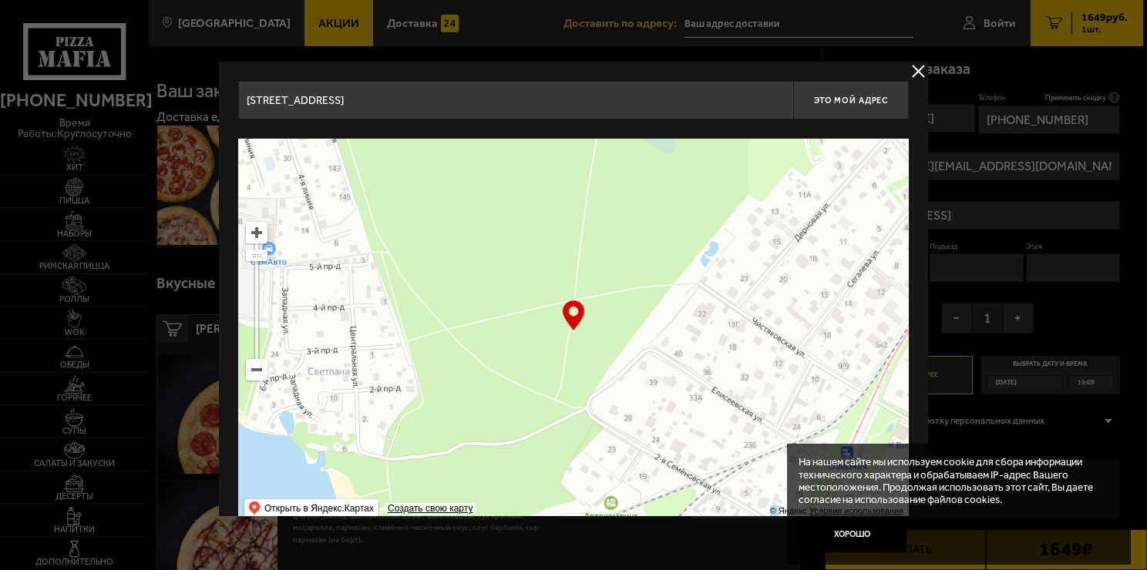
drag, startPoint x: 470, startPoint y: 298, endPoint x: 455, endPoint y: 591, distance: 293.2
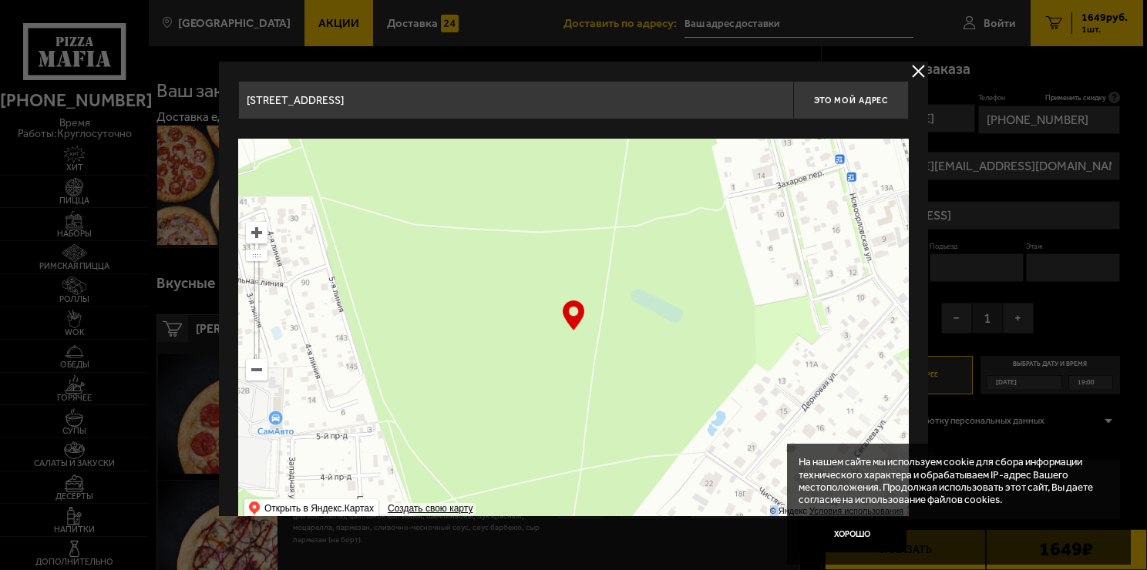
drag, startPoint x: 434, startPoint y: 417, endPoint x: 435, endPoint y: 467, distance: 50.1
click at [435, 467] on ymaps at bounding box center [573, 331] width 670 height 385
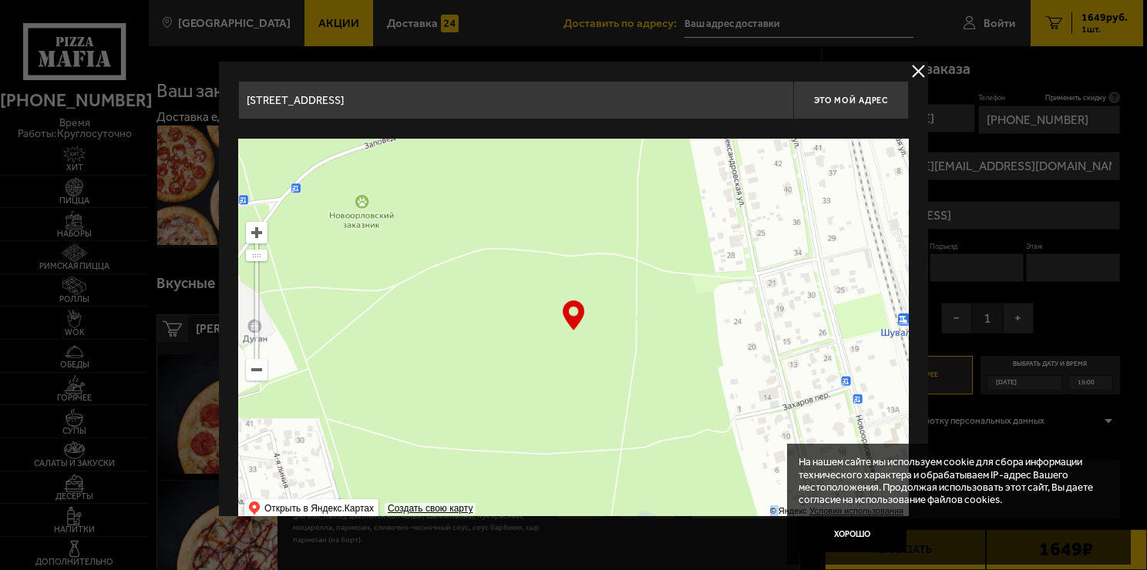
drag, startPoint x: 432, startPoint y: 314, endPoint x: 435, endPoint y: 382, distance: 67.9
click at [435, 382] on ymaps at bounding box center [573, 331] width 670 height 385
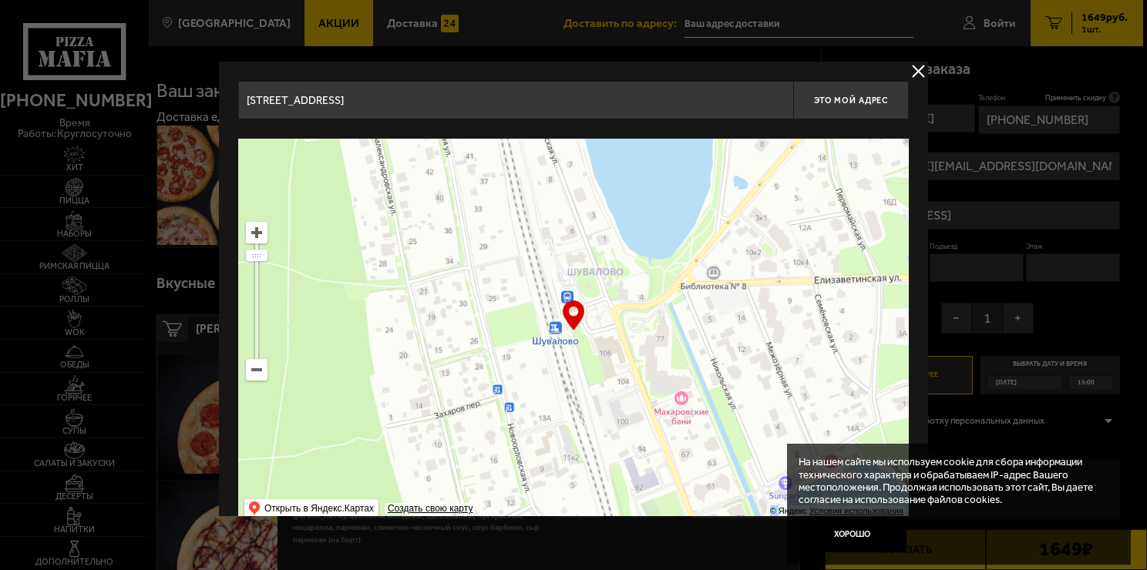
drag, startPoint x: 627, startPoint y: 323, endPoint x: 287, endPoint y: 345, distance: 341.4
click at [287, 345] on ymaps at bounding box center [573, 331] width 670 height 385
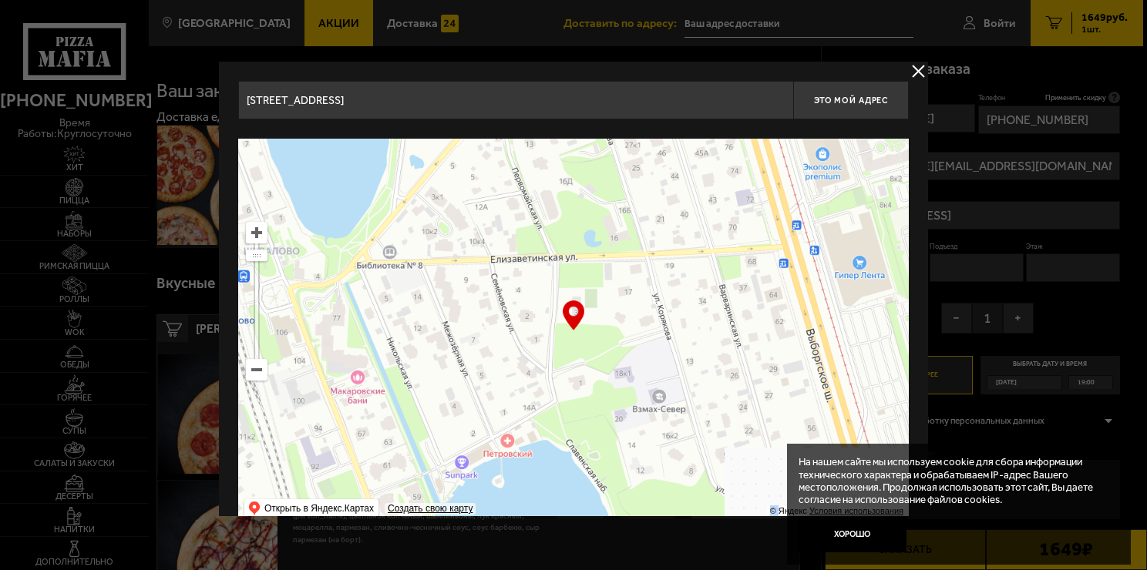
drag, startPoint x: 287, startPoint y: 345, endPoint x: -37, endPoint y: 324, distance: 324.4
drag, startPoint x: 923, startPoint y: 347, endPoint x: 823, endPoint y: 337, distance: 99.9
click at [823, 337] on div "[STREET_ADDRESS] Это мой адрес Найдите адрес перетащив карту … © Яндекс Условия…" at bounding box center [573, 303] width 709 height 482
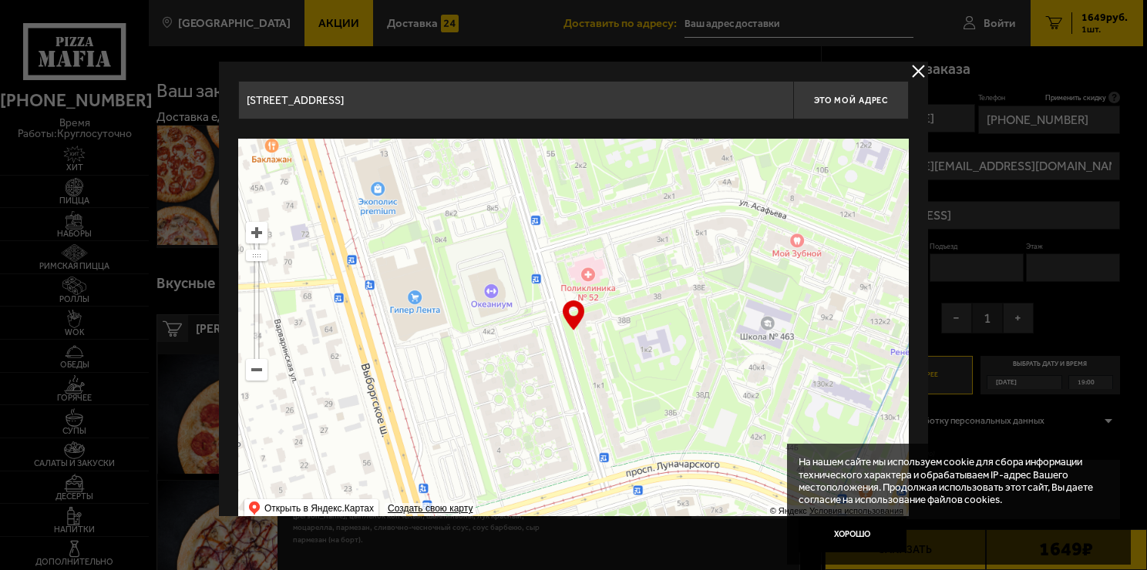
type input "[STREET_ADDRESS]"
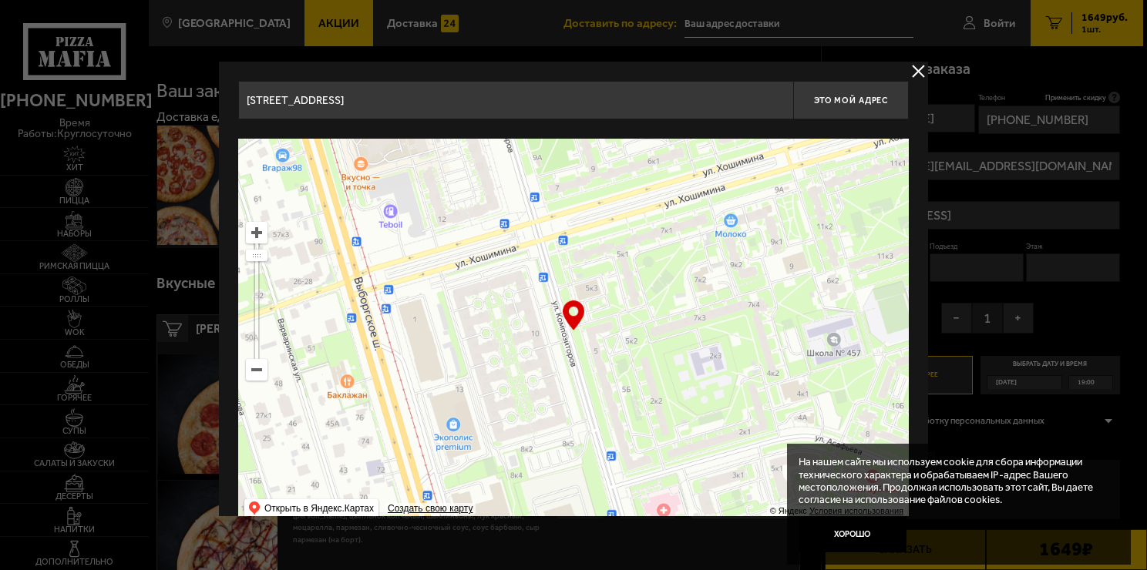
drag, startPoint x: 775, startPoint y: 335, endPoint x: 407, endPoint y: 601, distance: 453.7
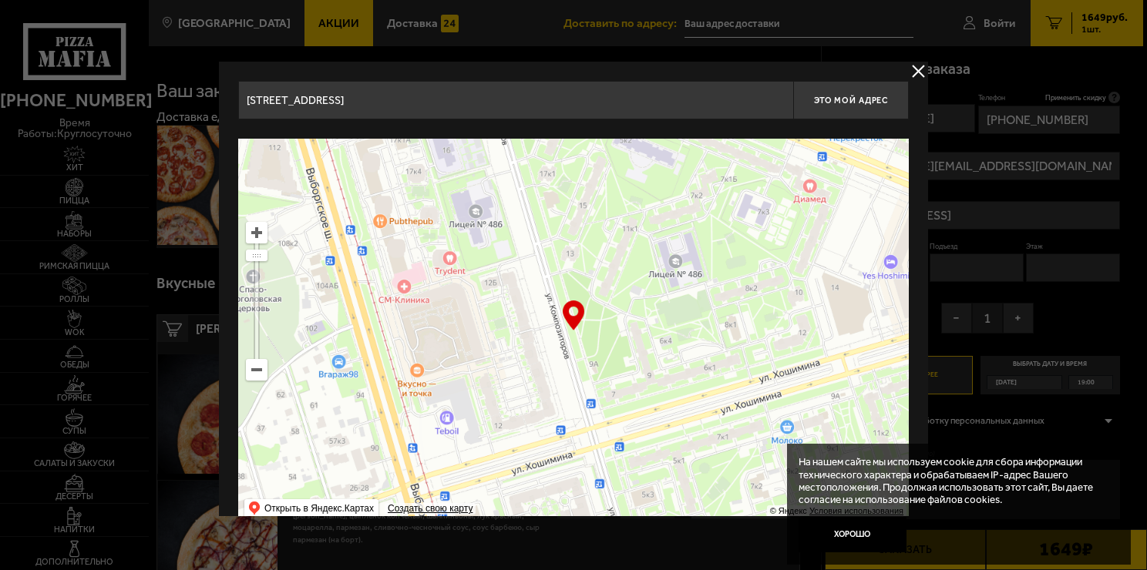
drag, startPoint x: 576, startPoint y: 258, endPoint x: 616, endPoint y: 484, distance: 229.3
click at [616, 484] on ymaps at bounding box center [573, 331] width 670 height 385
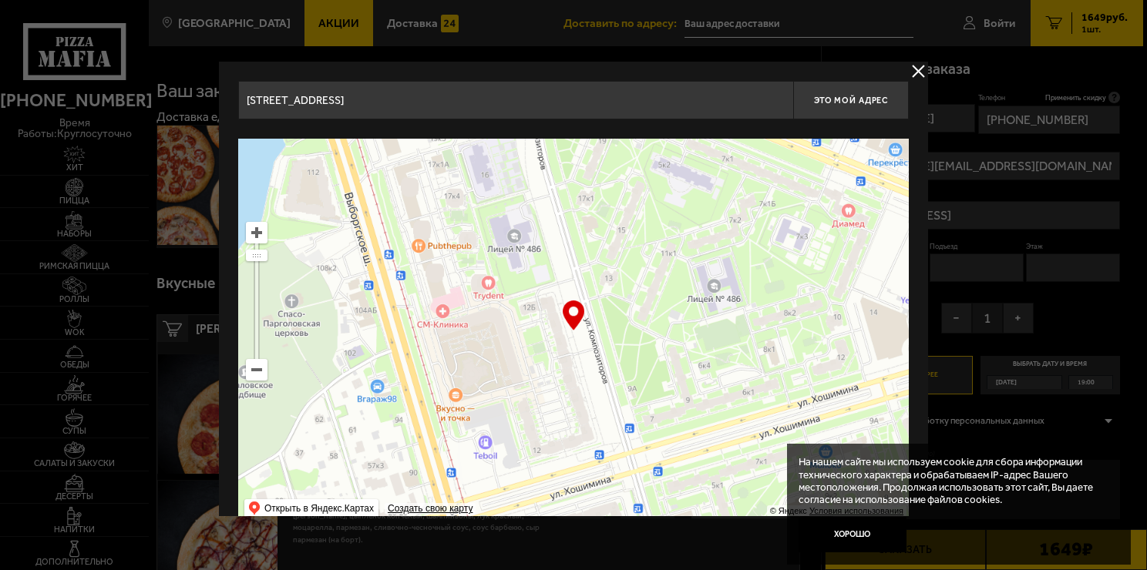
drag, startPoint x: 535, startPoint y: 344, endPoint x: 522, endPoint y: 439, distance: 96.5
click at [522, 439] on ymaps at bounding box center [573, 331] width 670 height 385
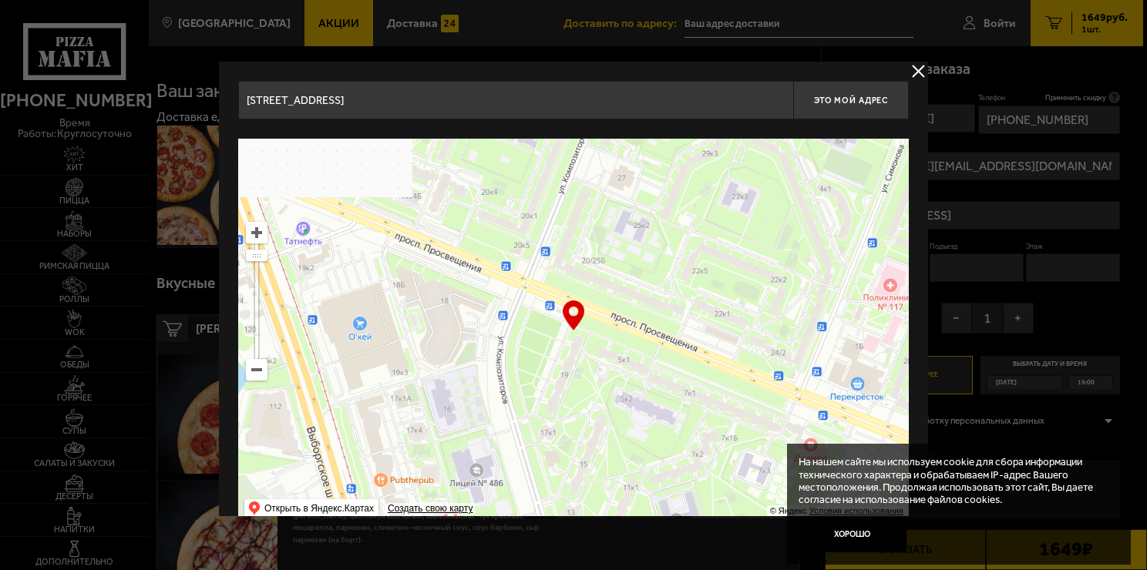
type input "[STREET_ADDRESS]"
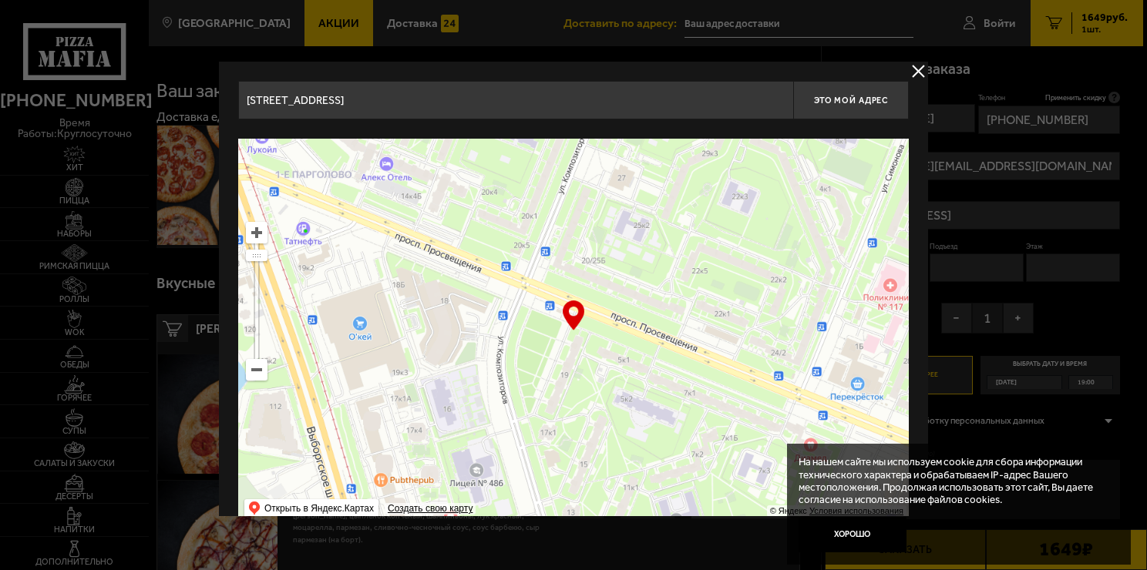
type input "[STREET_ADDRESS]"
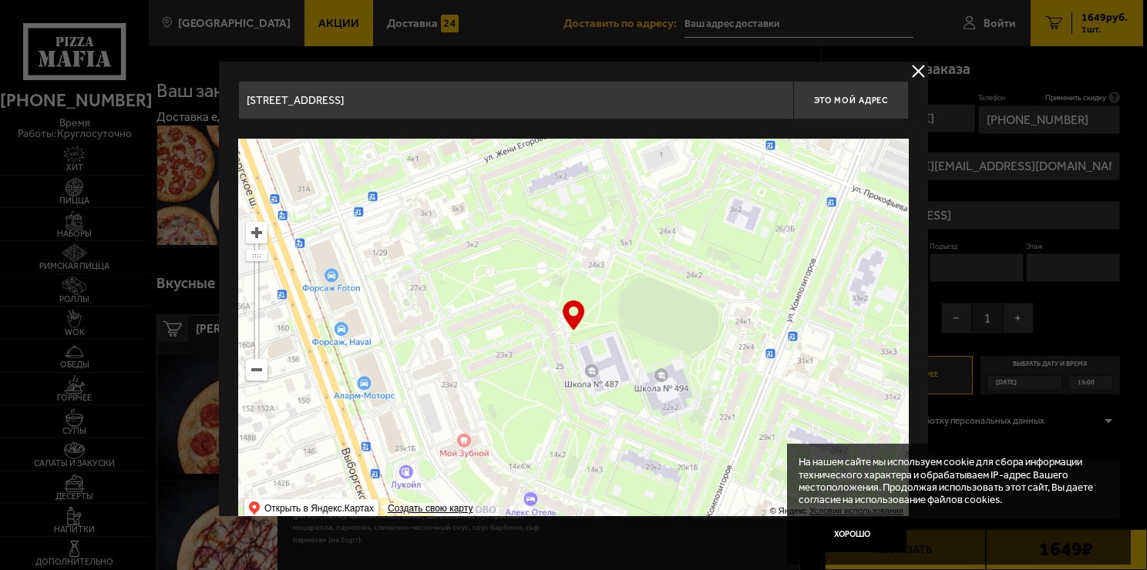
drag, startPoint x: 529, startPoint y: 290, endPoint x: 671, endPoint y: 592, distance: 333.7
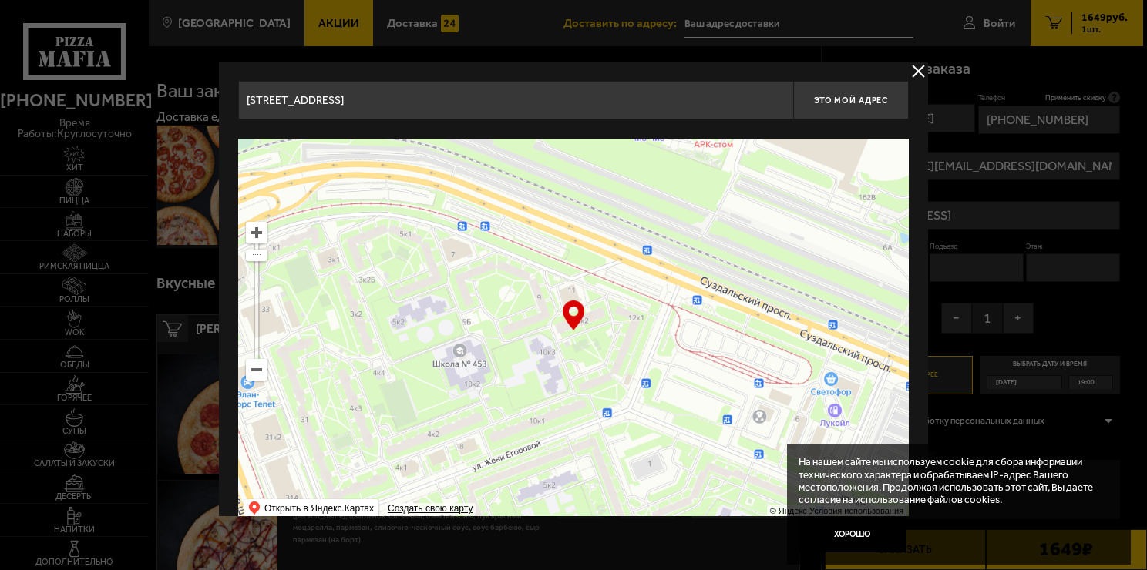
drag, startPoint x: 661, startPoint y: 353, endPoint x: 653, endPoint y: 607, distance: 253.7
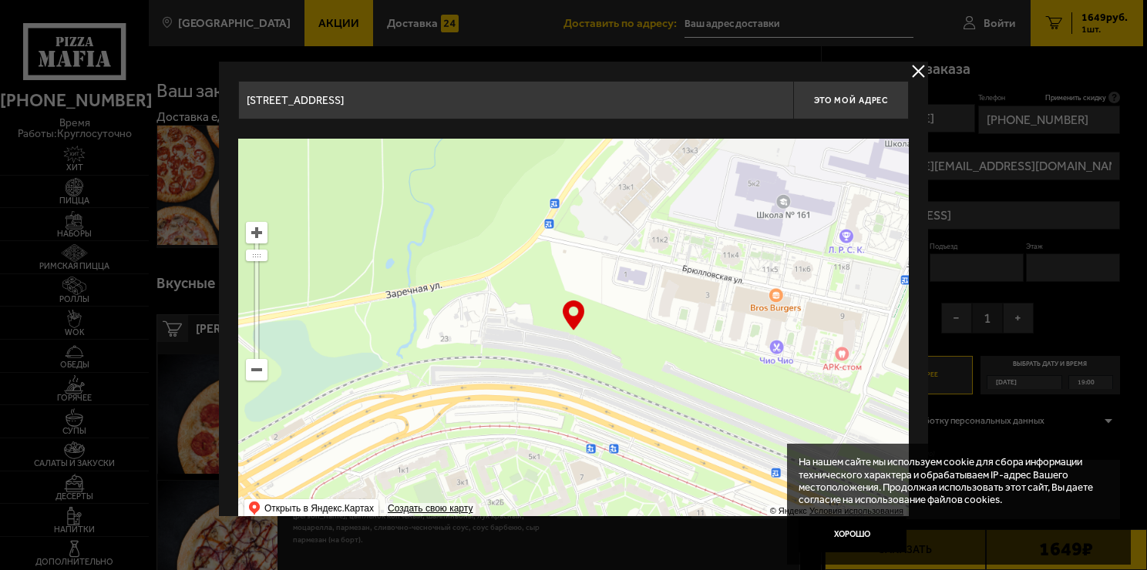
drag, startPoint x: 510, startPoint y: 364, endPoint x: 516, endPoint y: 574, distance: 210.5
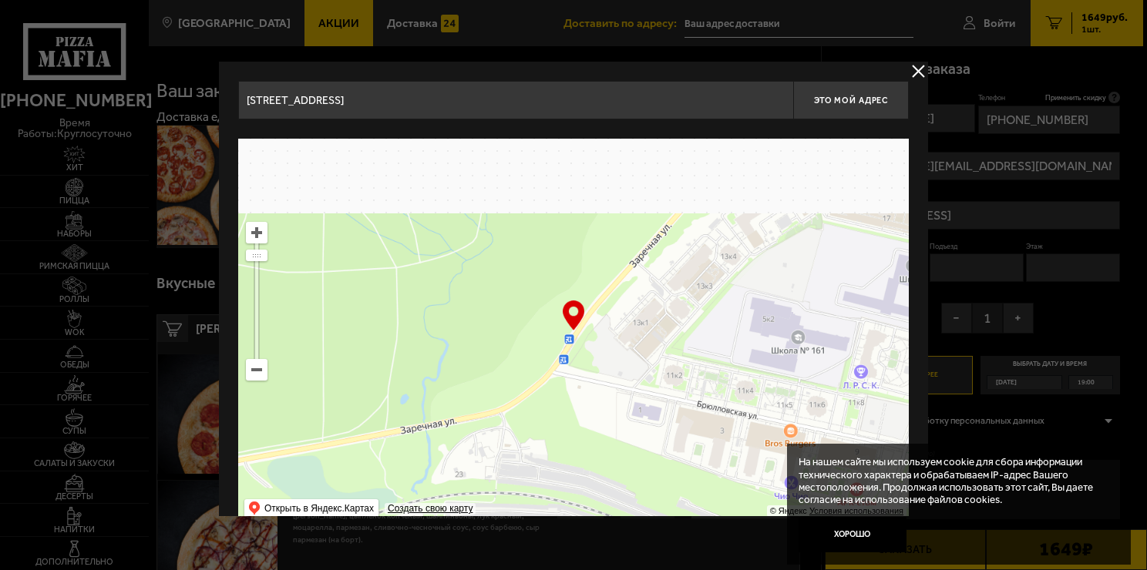
drag, startPoint x: 439, startPoint y: 205, endPoint x: 444, endPoint y: 419, distance: 214.3
click at [444, 419] on ymaps at bounding box center [573, 331] width 670 height 385
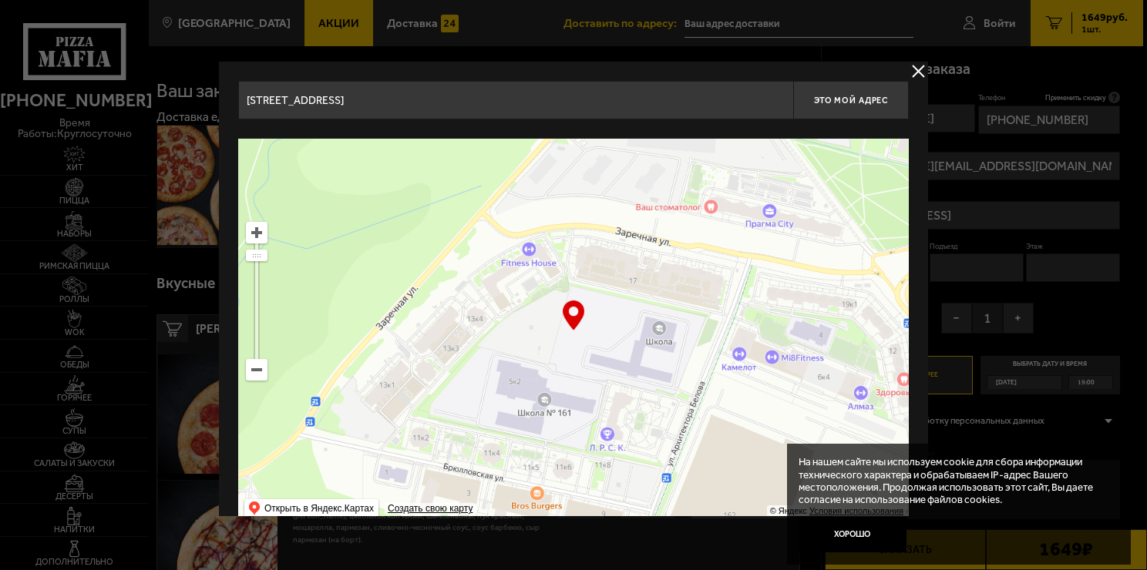
drag, startPoint x: 397, startPoint y: 260, endPoint x: 139, endPoint y: 216, distance: 262.0
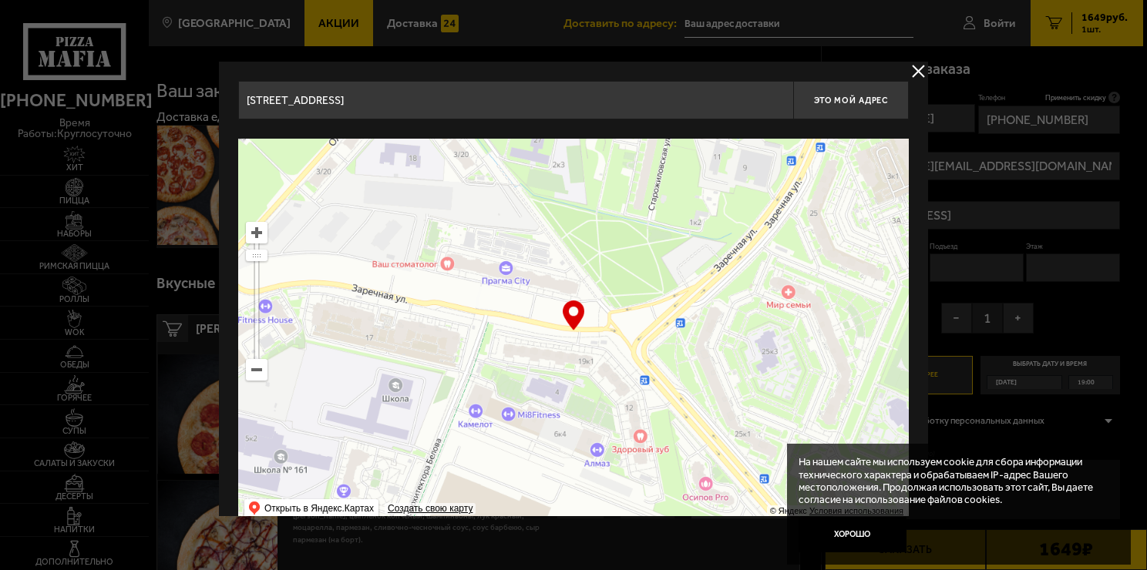
drag, startPoint x: 490, startPoint y: 271, endPoint x: 244, endPoint y: 408, distance: 282.2
click at [244, 408] on ymaps at bounding box center [573, 331] width 670 height 385
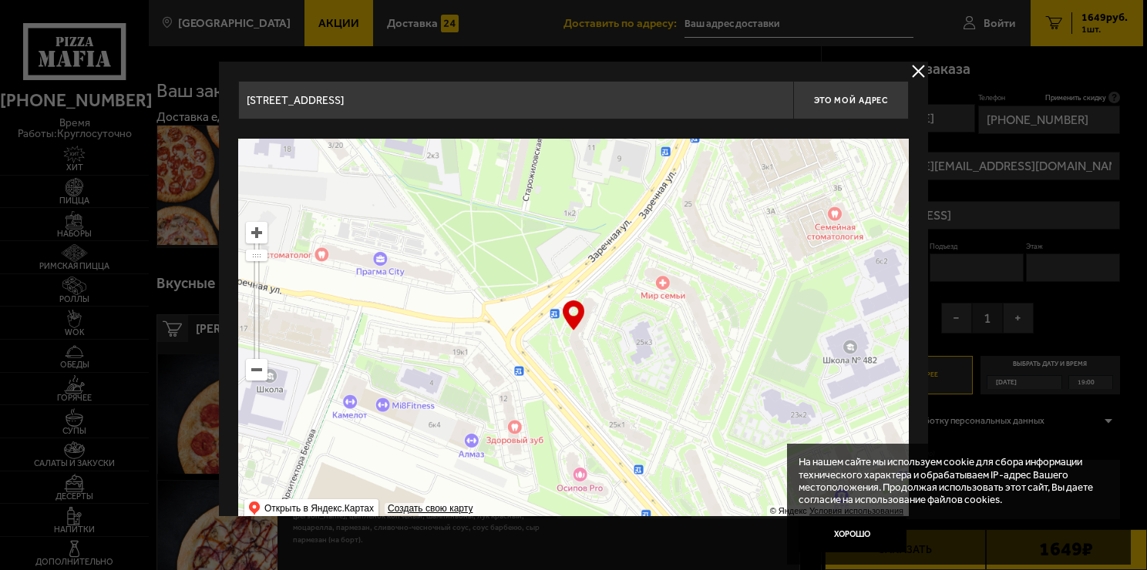
drag, startPoint x: 392, startPoint y: 335, endPoint x: 265, endPoint y: 244, distance: 155.7
click at [265, 244] on ymaps at bounding box center [573, 331] width 670 height 385
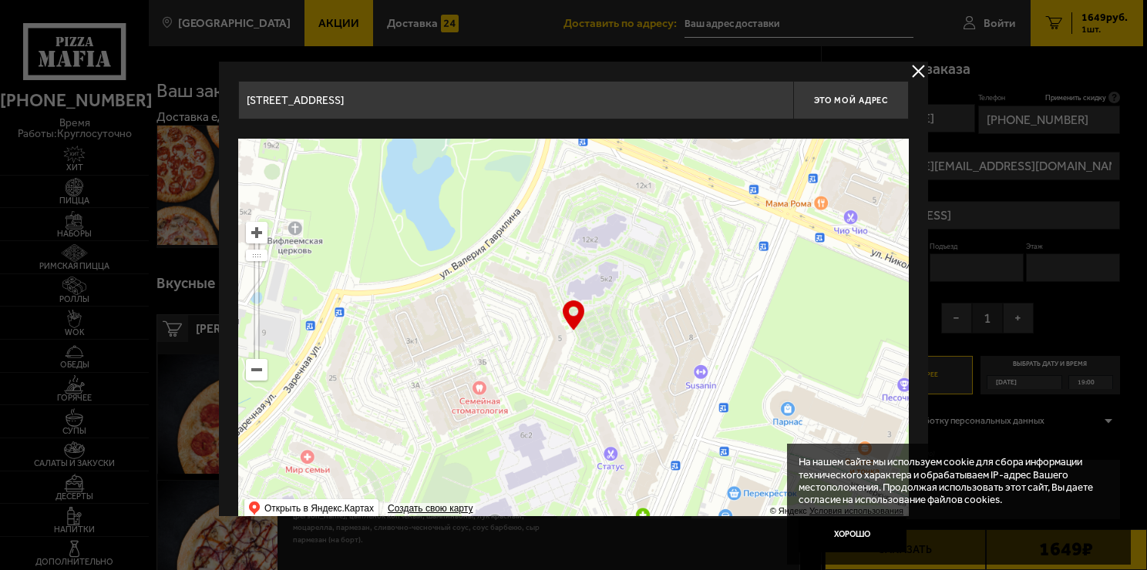
drag, startPoint x: 573, startPoint y: 267, endPoint x: 294, endPoint y: 479, distance: 351.0
click at [294, 479] on ymaps at bounding box center [573, 331] width 670 height 385
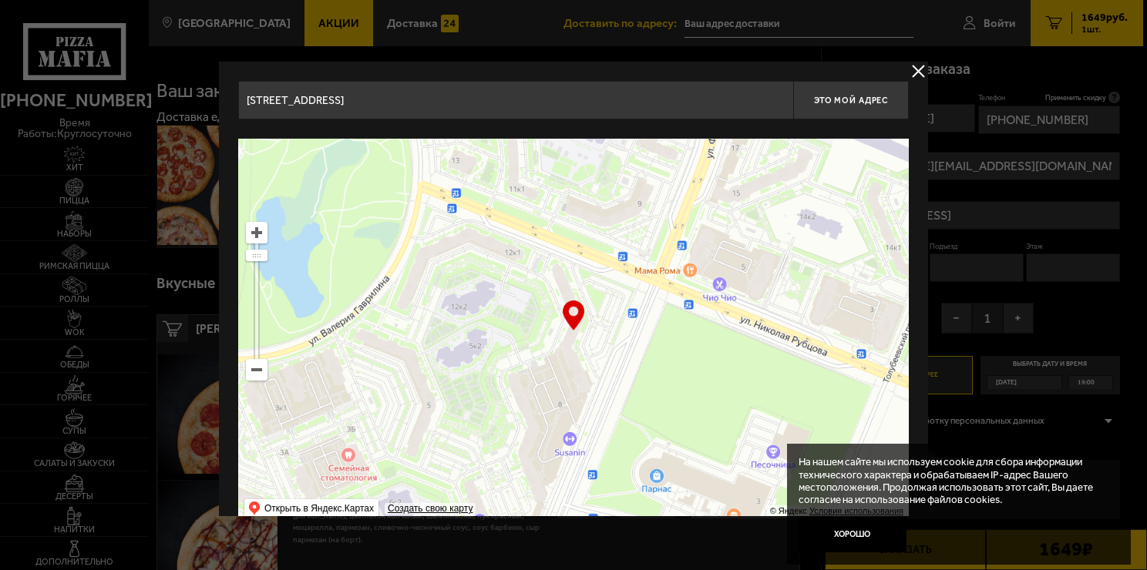
drag, startPoint x: 637, startPoint y: 303, endPoint x: 529, endPoint y: 369, distance: 126.6
click at [529, 369] on ymaps at bounding box center [573, 331] width 670 height 385
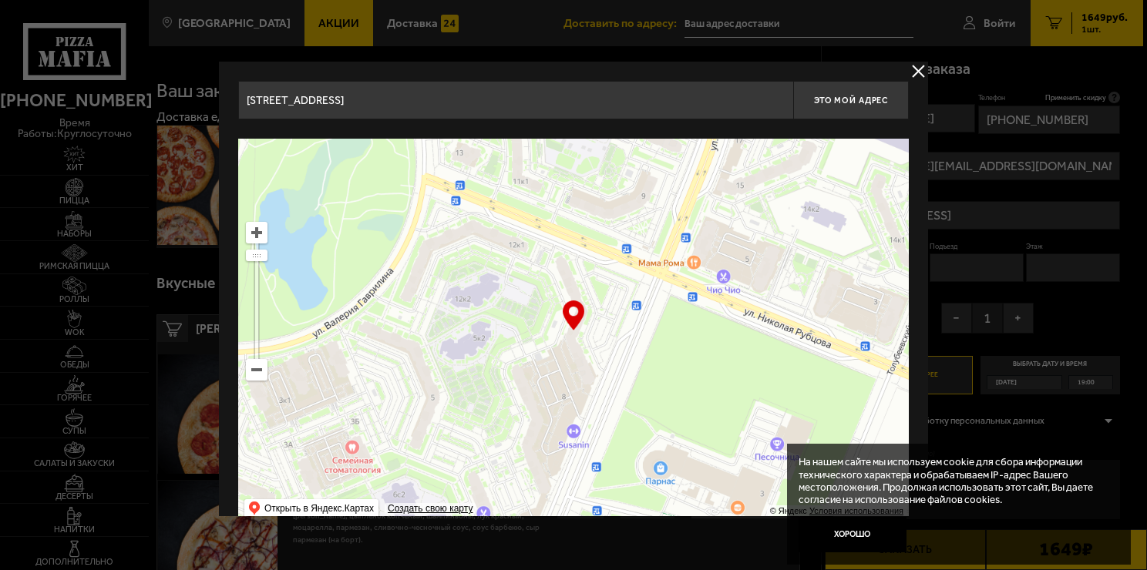
type input "посёлок [GEOGRAPHIC_DATA], [STREET_ADDRESS][PERSON_NAME]"
click at [872, 102] on span "Это мой адрес" at bounding box center [851, 101] width 74 height 10
type input "посёлок [GEOGRAPHIC_DATA], [STREET_ADDRESS][PERSON_NAME]"
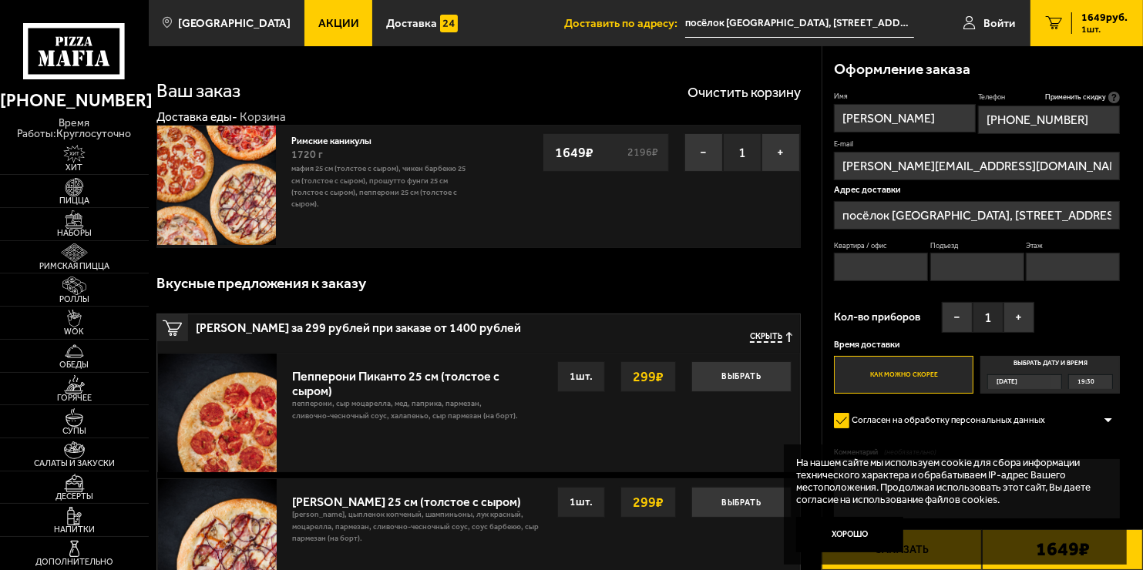
click at [859, 265] on input "Квартира / офис" at bounding box center [881, 267] width 94 height 29
type input "2967"
type input "8"
type input "13"
click at [902, 375] on label "Как можно скорее" at bounding box center [903, 375] width 139 height 38
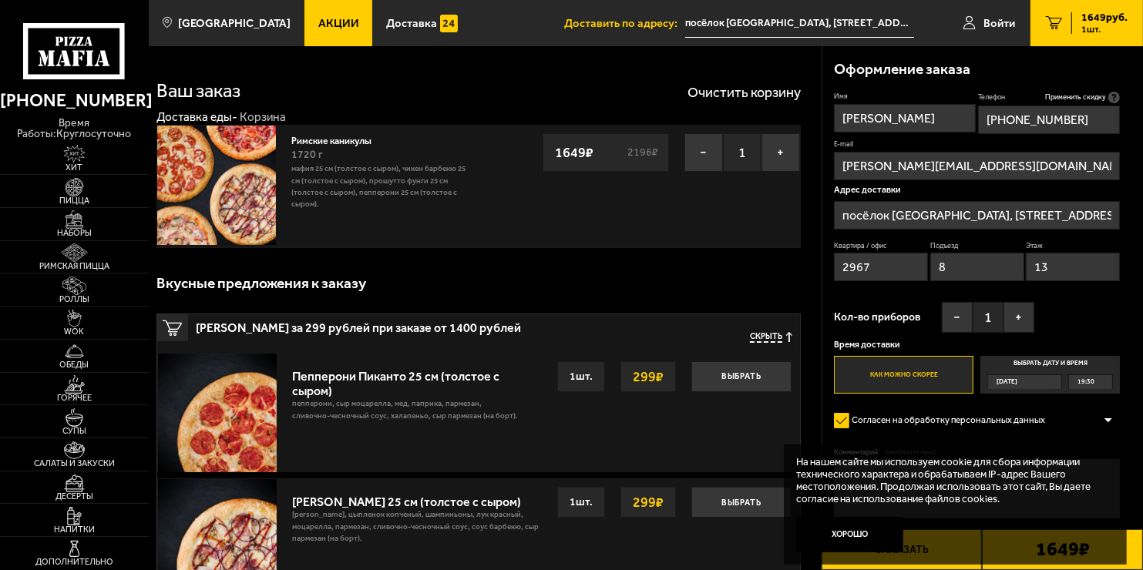
click at [0, 0] on input "Как можно скорее" at bounding box center [0, 0] width 0 height 0
click at [1097, 378] on div "19:30" at bounding box center [1090, 382] width 43 height 14
click at [0, 0] on input "Выбрать дату и время [DATE] 19:30" at bounding box center [0, 0] width 0 height 0
click at [1097, 378] on div "19:30" at bounding box center [1090, 382] width 43 height 14
